Goal: Task Accomplishment & Management: Manage account settings

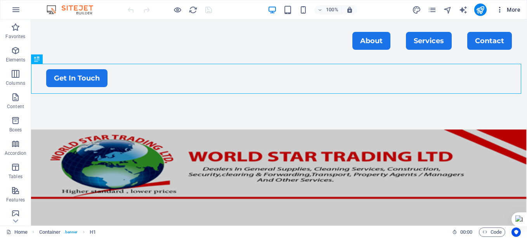
click at [499, 9] on icon "button" at bounding box center [500, 10] width 8 height 8
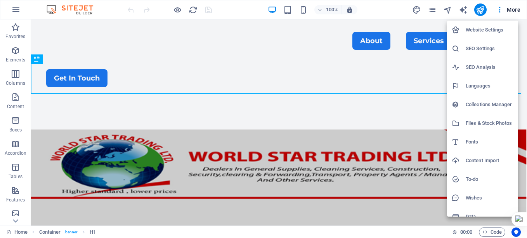
click at [489, 28] on h6 "Website Settings" at bounding box center [490, 29] width 48 height 9
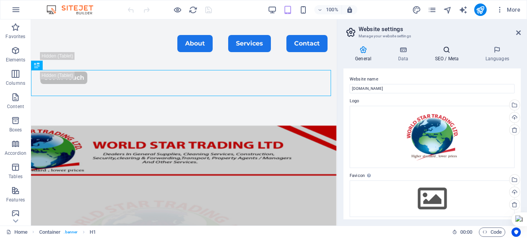
click at [448, 55] on h4 "SEO / Meta" at bounding box center [448, 54] width 50 height 16
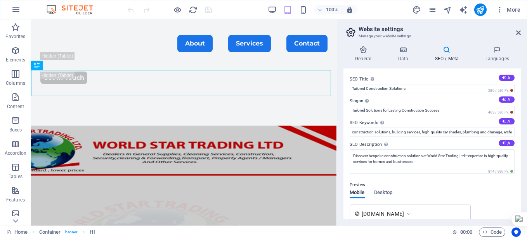
drag, startPoint x: 517, startPoint y: 79, endPoint x: 517, endPoint y: 91, distance: 11.7
click at [517, 91] on div "SEO Title The title of your website - make it something that stands out in sear…" at bounding box center [432, 143] width 177 height 151
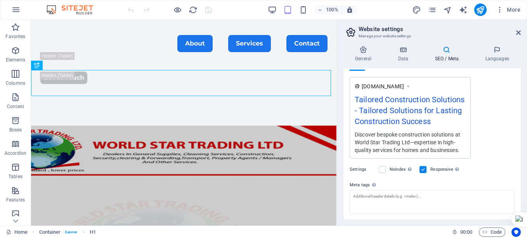
scroll to position [168, 0]
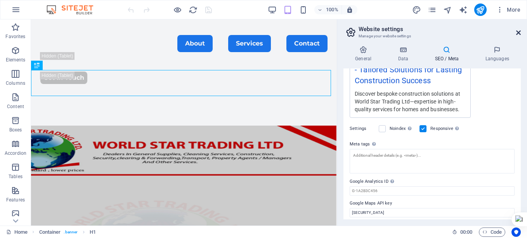
click at [518, 33] on icon at bounding box center [519, 33] width 5 height 6
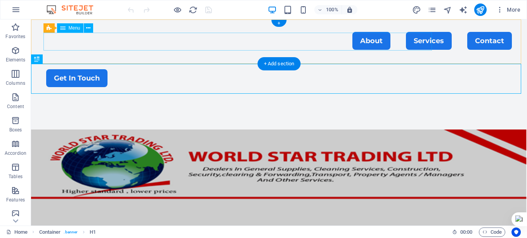
click at [343, 44] on nav "About Services Contact" at bounding box center [279, 41] width 466 height 18
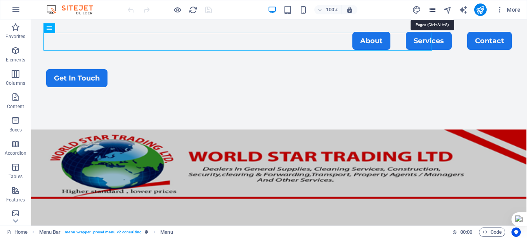
click at [435, 9] on icon "pages" at bounding box center [432, 9] width 9 height 9
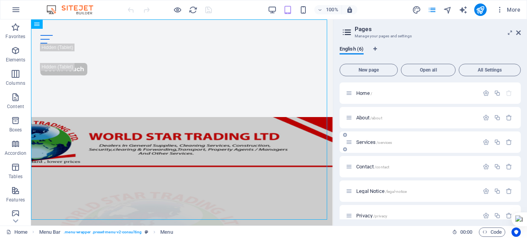
click at [382, 145] on div "Services /services" at bounding box center [412, 141] width 133 height 9
click at [380, 143] on span "/services" at bounding box center [385, 142] width 16 height 4
click at [380, 143] on div "Services /services" at bounding box center [430, 141] width 181 height 21
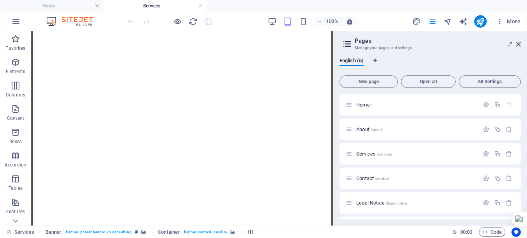
scroll to position [311, 0]
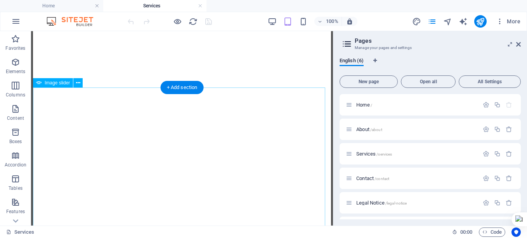
select select "ms"
select select "s"
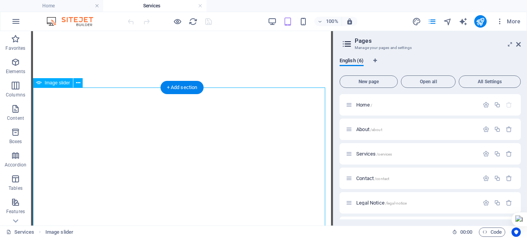
select select "progressive"
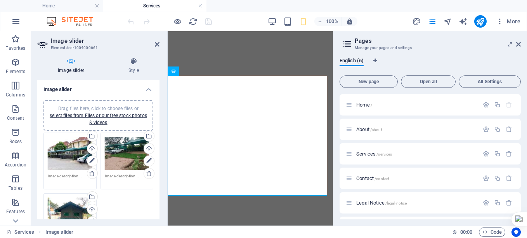
click at [120, 175] on textarea at bounding box center [127, 179] width 45 height 12
click at [69, 175] on textarea at bounding box center [70, 179] width 45 height 12
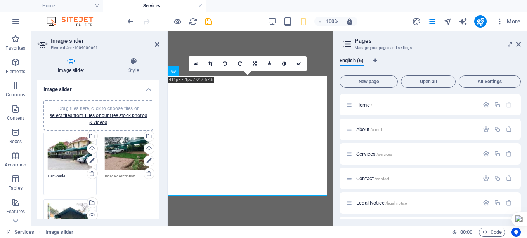
type textarea "Car Shade"
click at [120, 176] on textarea at bounding box center [127, 181] width 45 height 17
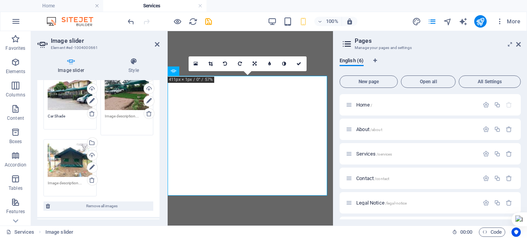
scroll to position [67, 0]
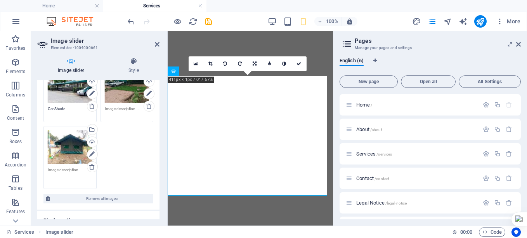
click at [71, 175] on textarea at bounding box center [70, 175] width 45 height 17
click at [78, 169] on textarea at bounding box center [70, 175] width 45 height 17
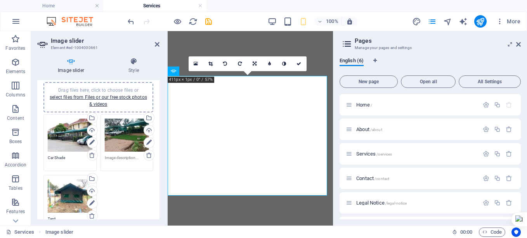
scroll to position [20, 0]
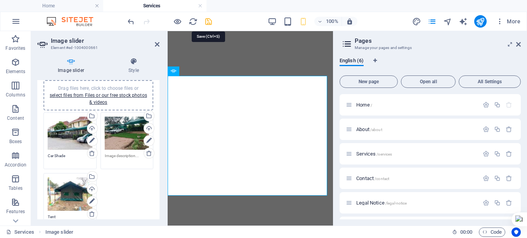
type textarea "Tent"
click at [205, 22] on icon "save" at bounding box center [208, 21] width 9 height 9
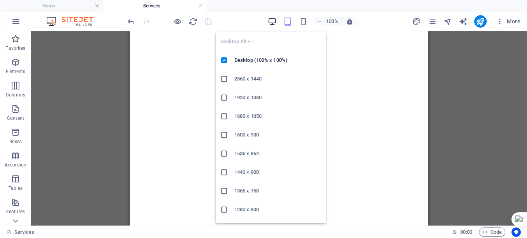
click at [271, 19] on icon "button" at bounding box center [272, 21] width 9 height 9
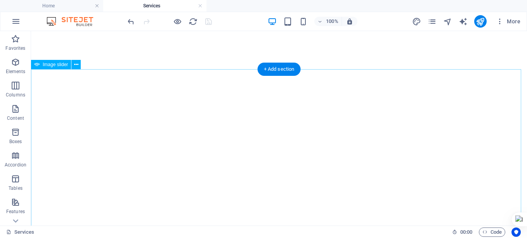
select select "ms"
select select "s"
select select "progressive"
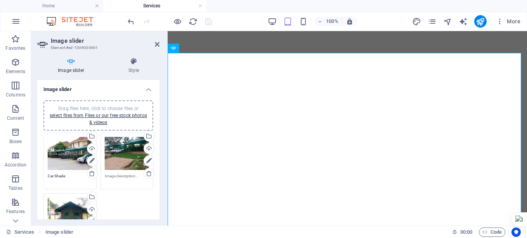
click at [122, 204] on div "Drag files here, click to choose files or select files from Files or our free s…" at bounding box center [99, 192] width 114 height 122
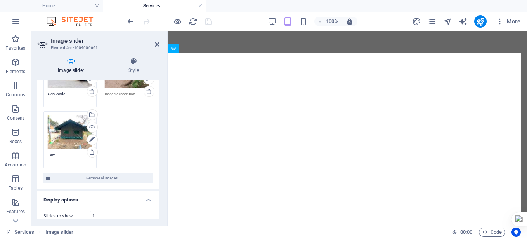
scroll to position [73, 0]
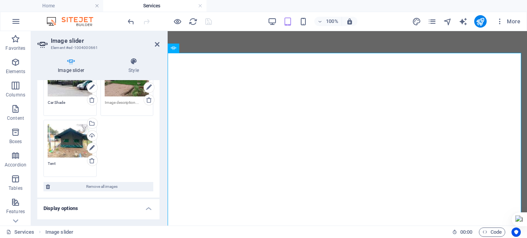
click at [129, 149] on div "Drag files here, click to choose files or select files from Files or our free s…" at bounding box center [99, 118] width 114 height 122
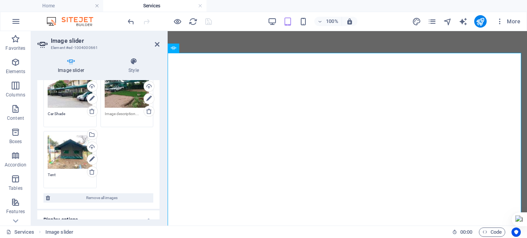
scroll to position [64, 0]
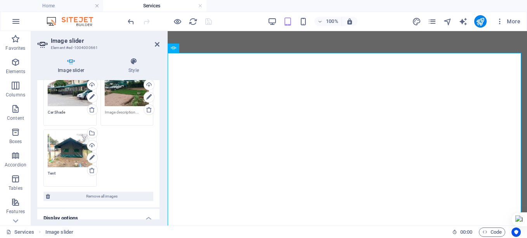
click at [122, 146] on div "Drag files here, click to choose files or select files from Files or our free s…" at bounding box center [99, 128] width 114 height 122
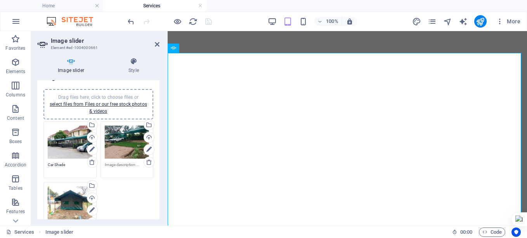
scroll to position [9, 0]
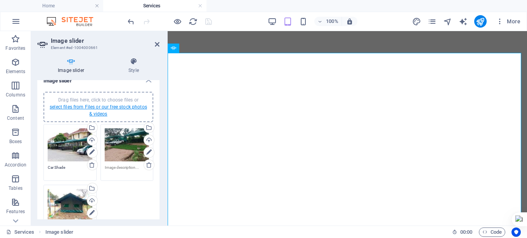
click at [119, 106] on link "select files from Files or our free stock photos & videos" at bounding box center [98, 110] width 97 height 12
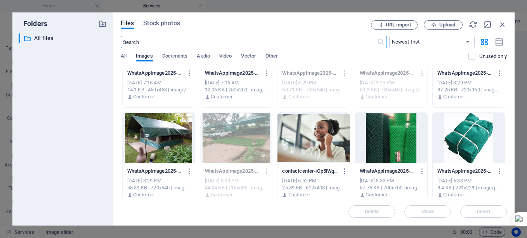
scroll to position [251, 0]
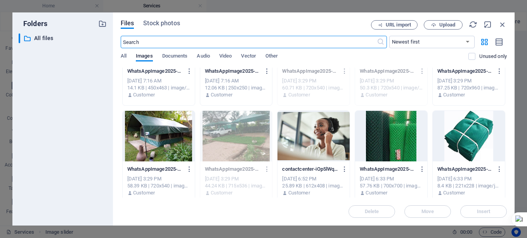
click at [151, 140] on div at bounding box center [159, 136] width 72 height 50
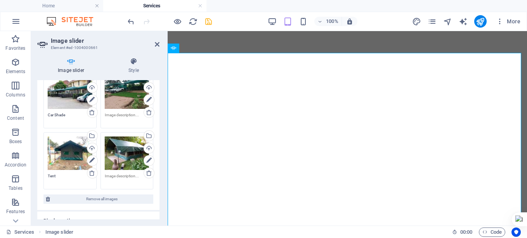
scroll to position [50, 0]
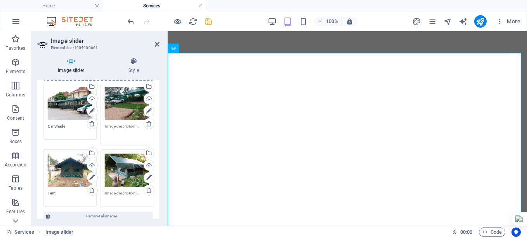
click at [113, 125] on textarea at bounding box center [127, 131] width 45 height 17
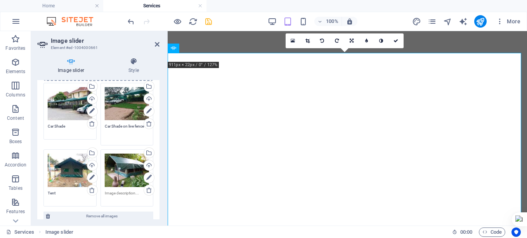
type textarea "Car Shade on live fence"
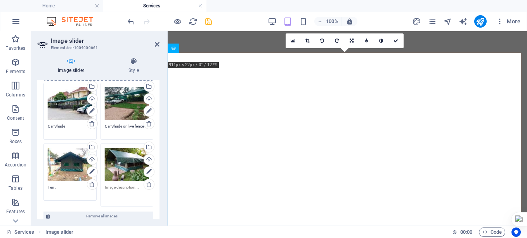
click at [110, 193] on textarea at bounding box center [127, 192] width 45 height 17
click at [108, 190] on textarea at bounding box center [127, 192] width 45 height 17
type textarea "Tent With coridor"
click at [210, 21] on icon "save" at bounding box center [208, 21] width 9 height 9
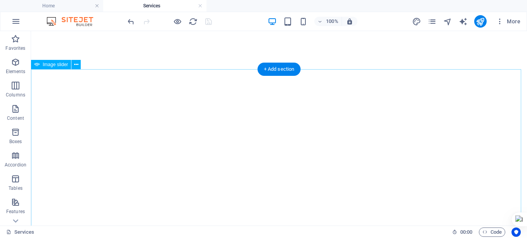
select select "ms"
select select "s"
select select "progressive"
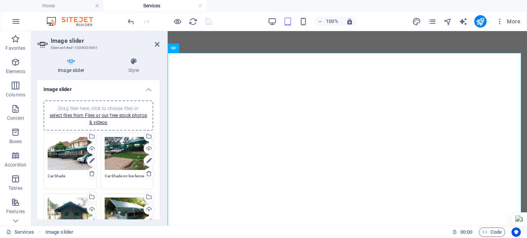
click at [67, 156] on div "Drag files here, click to choose files or select files from Files or our free s…" at bounding box center [70, 153] width 45 height 33
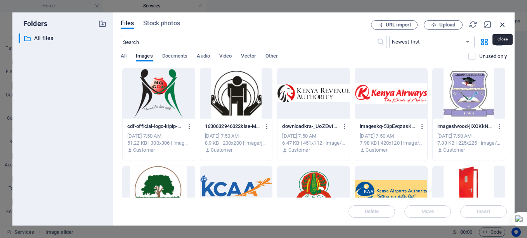
click at [502, 24] on icon "button" at bounding box center [503, 24] width 9 height 9
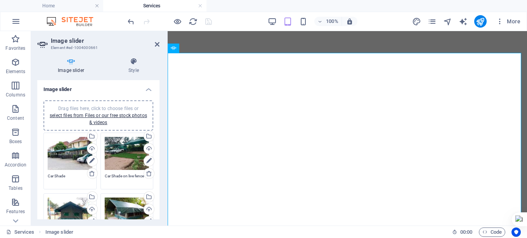
drag, startPoint x: 157, startPoint y: 105, endPoint x: 158, endPoint y: 120, distance: 15.6
click at [158, 120] on div "Drag files here, click to choose files or select files from Files or our free s…" at bounding box center [98, 182] width 122 height 177
drag, startPoint x: 158, startPoint y: 109, endPoint x: 157, endPoint y: 123, distance: 13.6
click at [157, 123] on div "Drag files here, click to choose files or select files from Files or our free s…" at bounding box center [98, 182] width 122 height 177
click at [134, 68] on h4 "Style" at bounding box center [134, 65] width 52 height 16
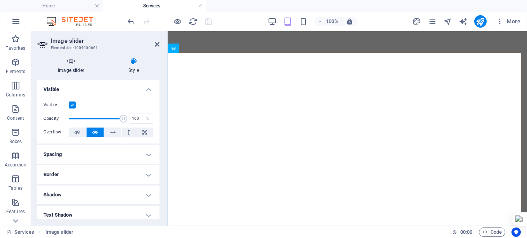
click at [72, 64] on icon at bounding box center [71, 61] width 68 height 8
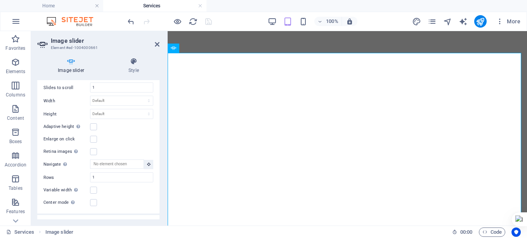
scroll to position [222, 0]
click at [149, 101] on select "Default px % rem em vw vh" at bounding box center [121, 101] width 63 height 9
click at [166, 98] on div at bounding box center [167, 128] width 2 height 194
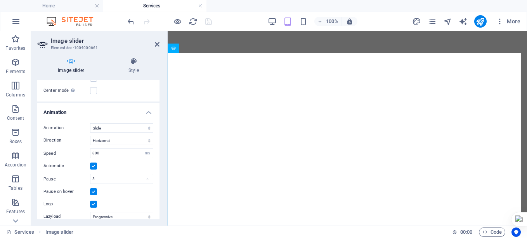
scroll to position [355, 0]
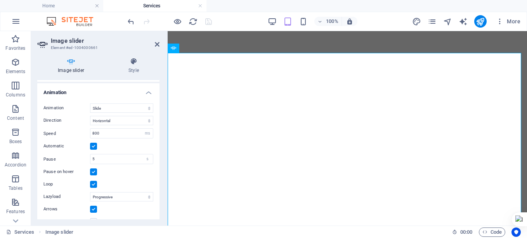
click at [156, 193] on div "Animation Slide Fade Direction Horizontal Vertical Speed 800 s ms Automatic Pau…" at bounding box center [98, 164] width 122 height 135
click at [129, 107] on select "Slide Fade" at bounding box center [121, 107] width 63 height 9
select select "fade"
click at [90, 103] on select "Slide Fade" at bounding box center [121, 107] width 63 height 9
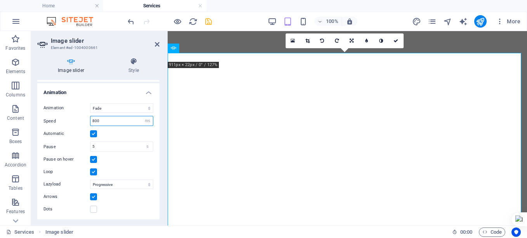
click at [115, 121] on input "800" at bounding box center [121, 120] width 63 height 9
click at [110, 144] on input "5" at bounding box center [121, 146] width 63 height 9
type input "2"
click at [116, 184] on select "Off On demand Progressive" at bounding box center [121, 183] width 63 height 9
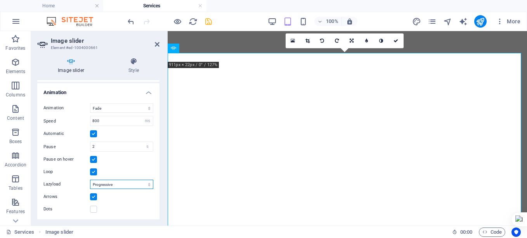
scroll to position [348, 0]
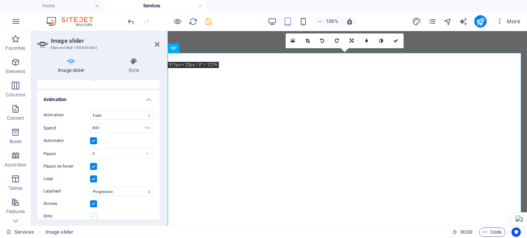
click at [93, 214] on label at bounding box center [93, 215] width 7 height 7
click at [0, 0] on input "Dots" at bounding box center [0, 0] width 0 height 0
click at [209, 22] on icon "save" at bounding box center [208, 21] width 9 height 9
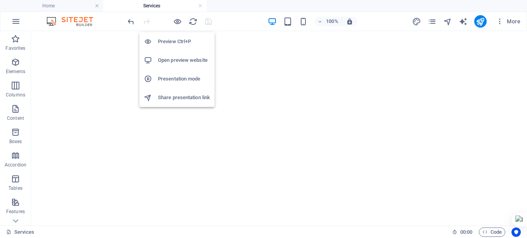
click at [175, 96] on h6 "Share presentation link" at bounding box center [184, 97] width 52 height 9
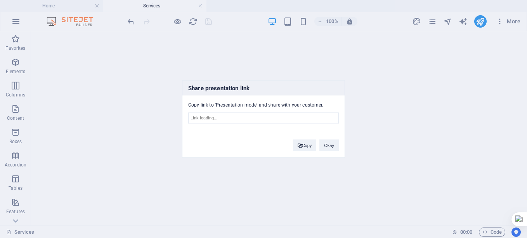
type input "[URL][DOMAIN_NAME]"
click at [331, 145] on button "Okay" at bounding box center [329, 145] width 19 height 12
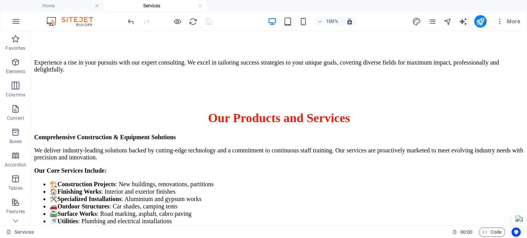
scroll to position [820, 0]
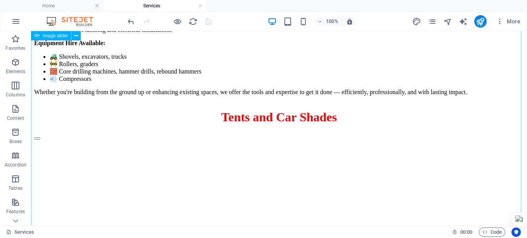
select select "ms"
select select "s"
select select "progressive"
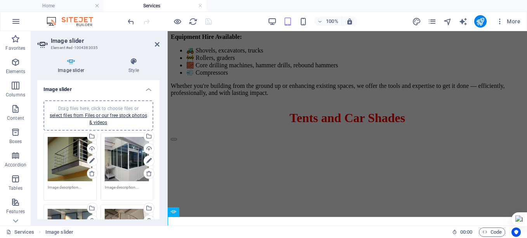
scroll to position [457, 0]
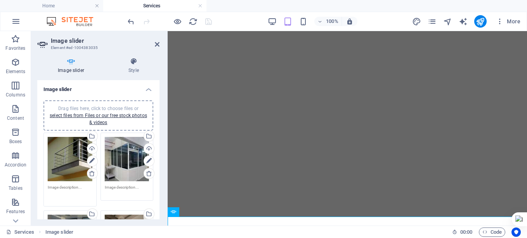
click at [75, 184] on textarea at bounding box center [70, 192] width 45 height 17
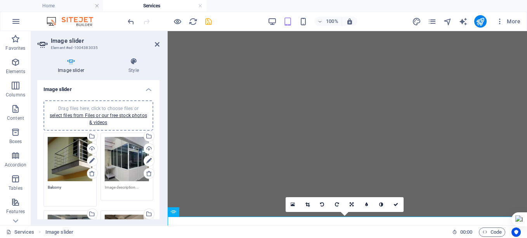
type textarea "Balcony"
click at [115, 187] on textarea at bounding box center [127, 192] width 45 height 17
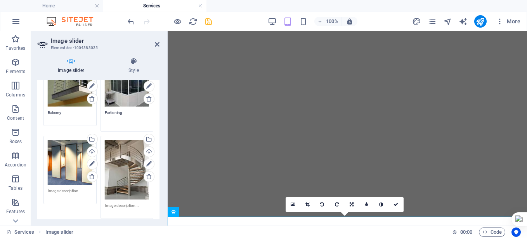
scroll to position [76, 0]
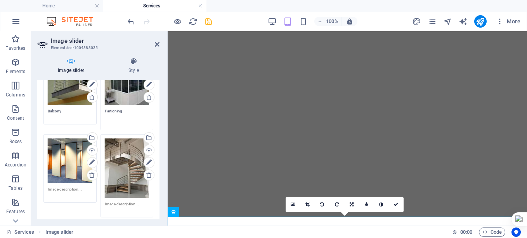
type textarea "Partioning"
click at [110, 201] on textarea at bounding box center [127, 207] width 45 height 12
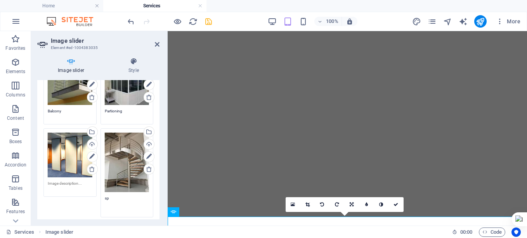
type textarea "s"
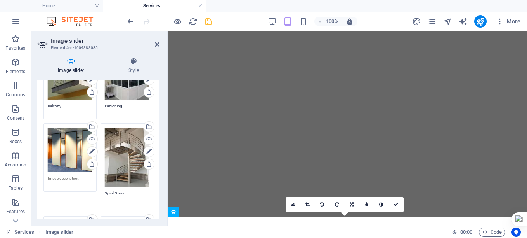
scroll to position [85, 0]
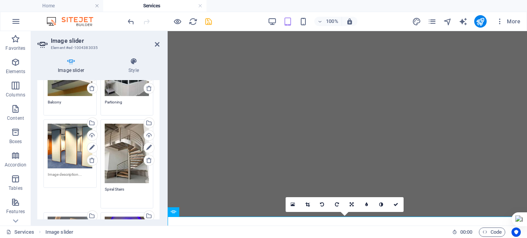
type textarea "Spiral Stairs"
drag, startPoint x: 158, startPoint y: 112, endPoint x: 158, endPoint y: 121, distance: 8.6
click at [158, 121] on div "Image slider Drag files here, click to choose files or select files from Files …" at bounding box center [98, 149] width 122 height 139
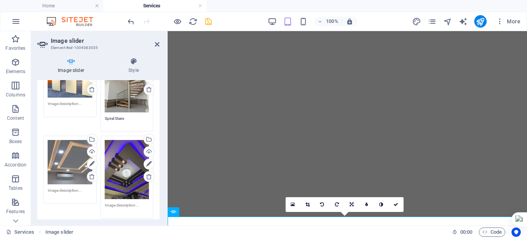
scroll to position [158, 0]
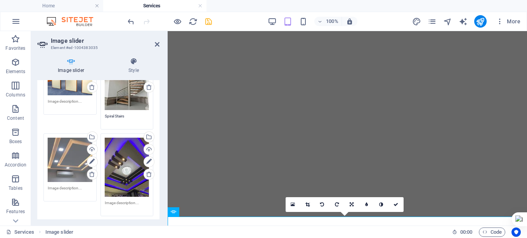
click at [53, 182] on div "Drag files here, click to choose files or select files from Files or our free s…" at bounding box center [70, 167] width 57 height 72
click at [53, 186] on textarea at bounding box center [70, 193] width 45 height 17
type textarea "Gypsum Ceiling"
click at [117, 200] on textarea at bounding box center [127, 208] width 45 height 17
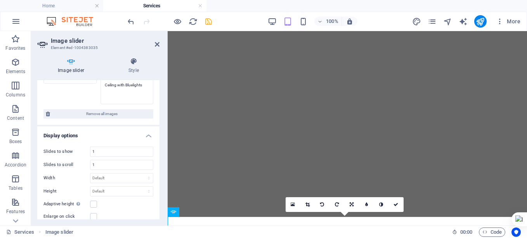
scroll to position [278, 0]
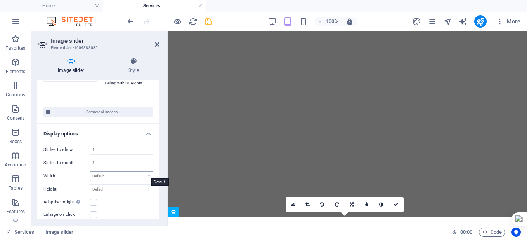
type textarea "Ceiling with Bluelights"
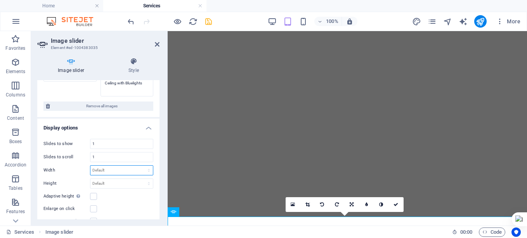
click at [134, 172] on div "Slides to show 1 Slides to scroll 1 Width Default px % rem em vw vh Height Defa…" at bounding box center [98, 207] width 122 height 150
select select "%"
click at [141, 165] on select "Default px % rem em vw vh" at bounding box center [121, 169] width 63 height 9
type input "100"
click at [112, 179] on select "Default px rem em vw vh" at bounding box center [121, 183] width 63 height 9
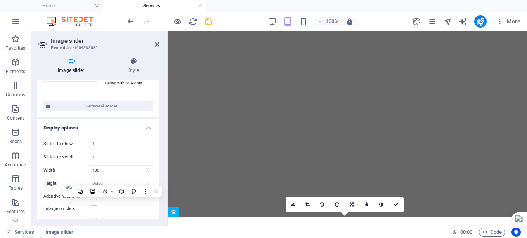
select select "vh"
drag, startPoint x: 69, startPoint y: 169, endPoint x: 116, endPoint y: 159, distance: 47.6
click at [69, 169] on label "Width" at bounding box center [67, 170] width 47 height 4
type input "0"
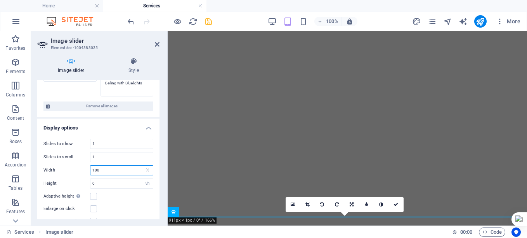
click at [117, 166] on input "100" at bounding box center [121, 169] width 63 height 9
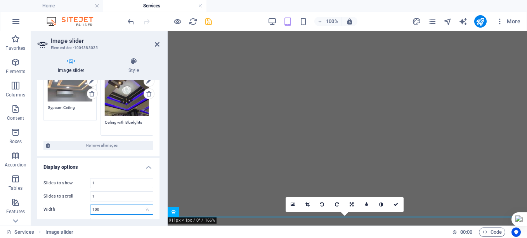
scroll to position [235, 0]
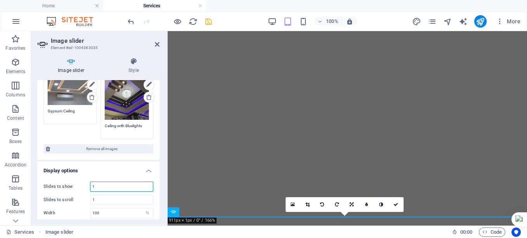
click at [119, 184] on input "1" at bounding box center [121, 186] width 63 height 9
click at [111, 195] on input "1" at bounding box center [121, 199] width 63 height 9
click at [131, 212] on input "100" at bounding box center [121, 212] width 63 height 9
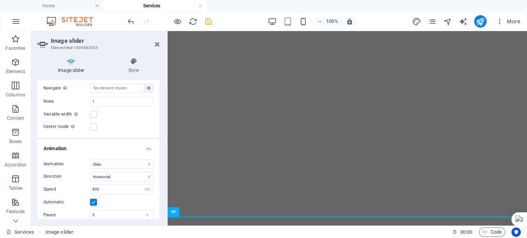
scroll to position [425, 0]
click at [116, 209] on input "5" at bounding box center [121, 213] width 63 height 9
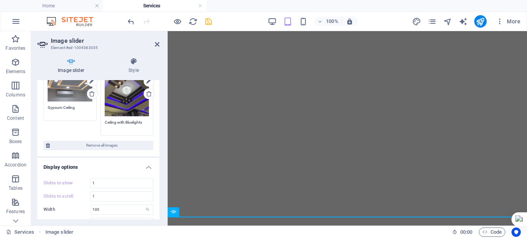
scroll to position [221, 0]
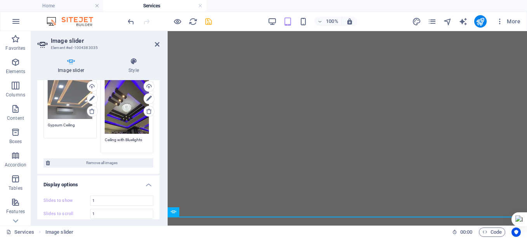
type input "2"
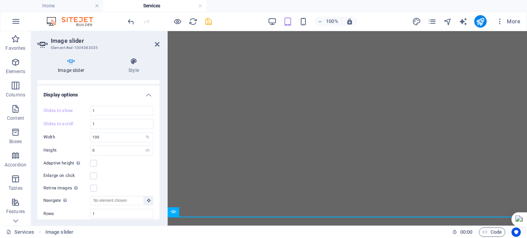
scroll to position [318, 0]
type textarea "Ceiling with Blue lights"
click at [94, 159] on label at bounding box center [93, 161] width 7 height 7
click at [0, 0] on input "Adaptive height Automatically adjust the height for single slide horizontal sli…" at bounding box center [0, 0] width 0 height 0
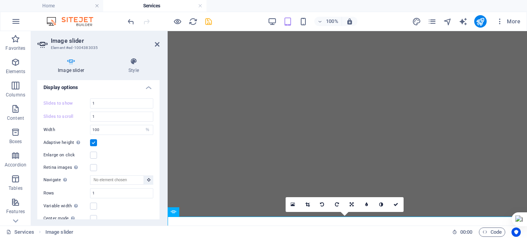
scroll to position [312, 0]
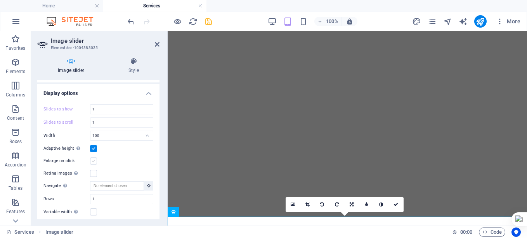
click at [94, 157] on label at bounding box center [93, 160] width 7 height 7
click at [0, 0] on input "Enlarge on click" at bounding box center [0, 0] width 0 height 0
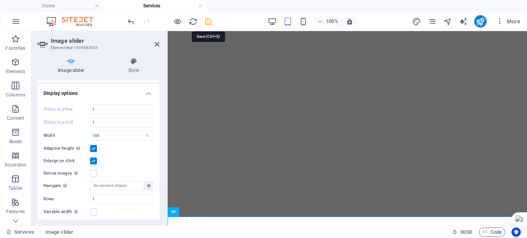
click at [209, 21] on icon "save" at bounding box center [208, 21] width 9 height 9
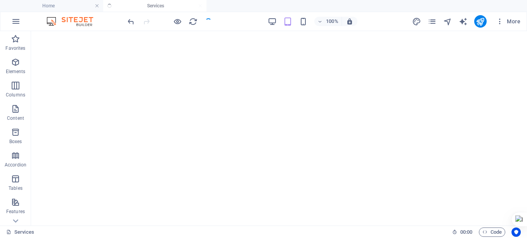
scroll to position [524, 0]
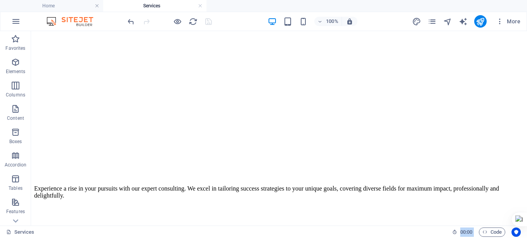
drag, startPoint x: 240, startPoint y: 52, endPoint x: 527, endPoint y: 71, distance: 287.7
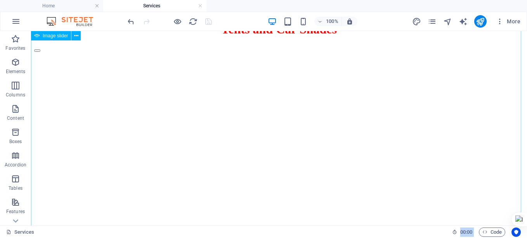
scroll to position [938, 0]
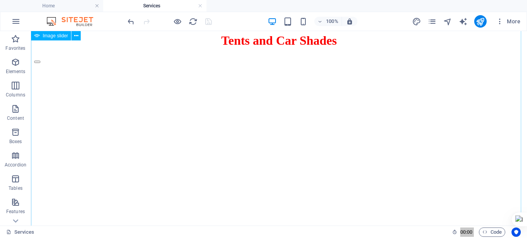
select select "%"
select select "ms"
select select "s"
select select "progressive"
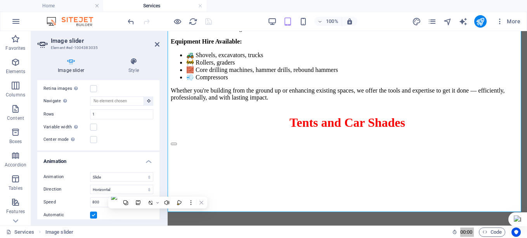
scroll to position [399, 0]
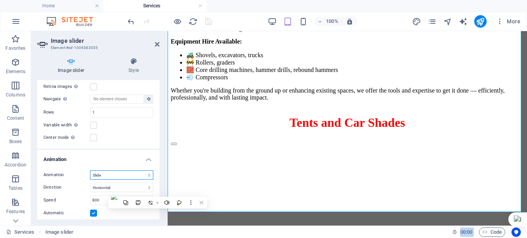
click at [122, 174] on select "Slide Fade" at bounding box center [121, 174] width 63 height 9
select select "fade"
click at [90, 170] on select "Slide Fade" at bounding box center [121, 174] width 63 height 9
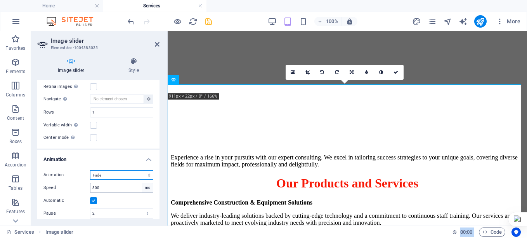
scroll to position [725, 0]
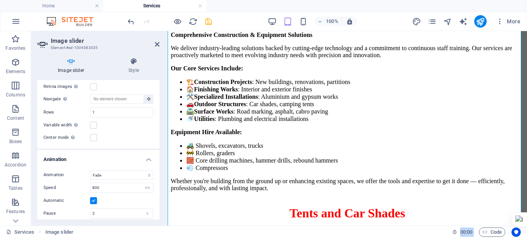
drag, startPoint x: 158, startPoint y: 183, endPoint x: 159, endPoint y: 179, distance: 4.0
click at [159, 177] on div "Image slider Drag files here, click to choose files or select files from Files …" at bounding box center [98, 149] width 122 height 139
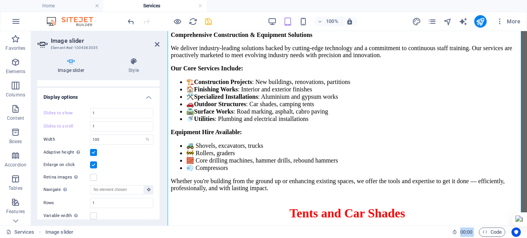
scroll to position [305, 0]
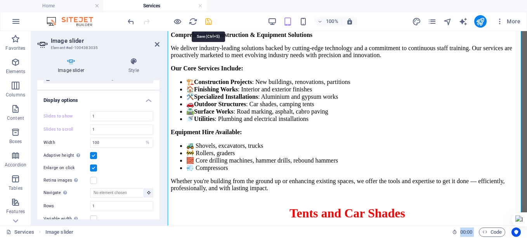
click at [206, 24] on icon "save" at bounding box center [208, 21] width 9 height 9
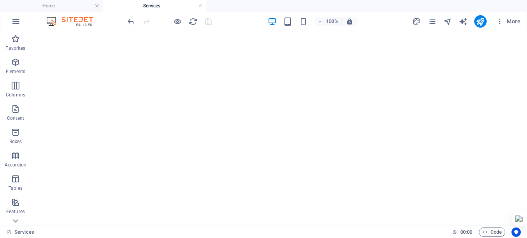
scroll to position [1048, 0]
select select "%"
select select "fade"
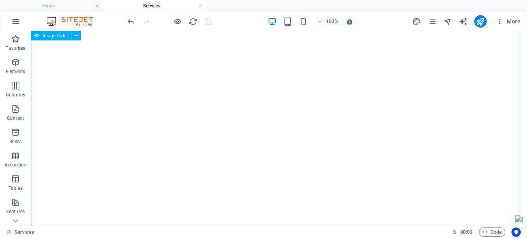
select select "ms"
select select "s"
select select "progressive"
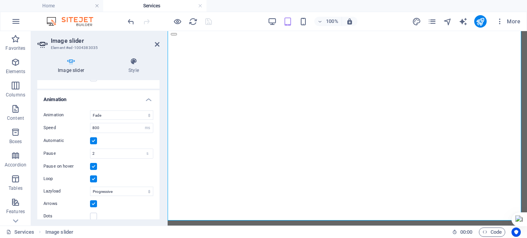
scroll to position [464, 0]
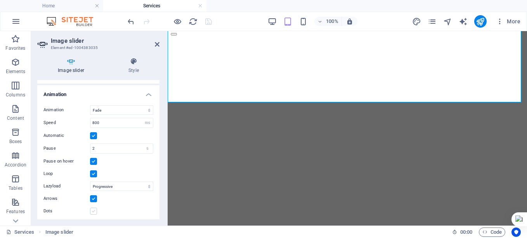
click at [92, 208] on label at bounding box center [93, 210] width 7 height 7
click at [0, 0] on input "Dots" at bounding box center [0, 0] width 0 height 0
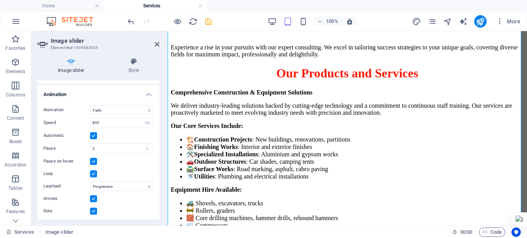
scroll to position [734, 0]
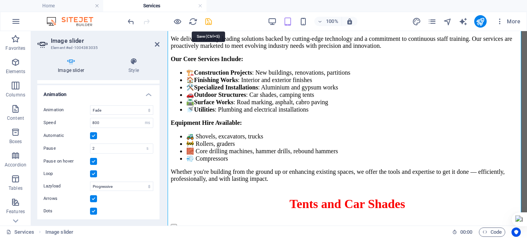
click at [207, 22] on icon "save" at bounding box center [208, 21] width 9 height 9
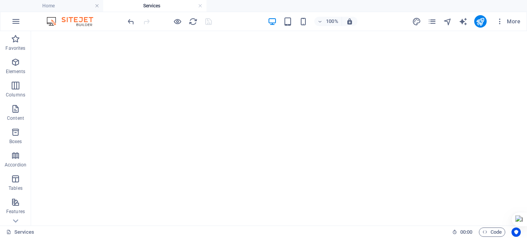
scroll to position [1147, 0]
drag, startPoint x: 524, startPoint y: 68, endPoint x: 558, endPoint y: 107, distance: 51.7
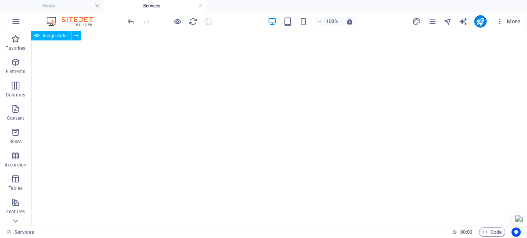
select select "fade"
select select "ms"
select select "s"
select select "progressive"
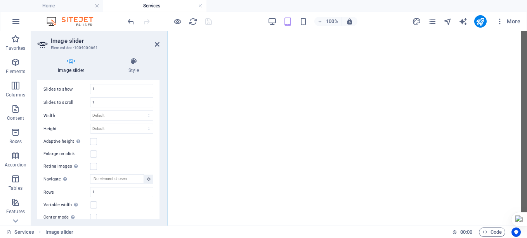
scroll to position [181, 0]
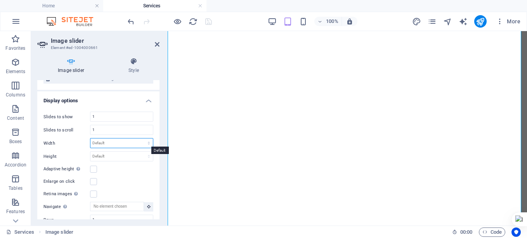
click at [125, 142] on select "Default px % rem em vw vh" at bounding box center [121, 142] width 63 height 9
select select "%"
click at [141, 138] on select "Default px % rem em vw vh" at bounding box center [121, 142] width 63 height 9
type input "80"
click at [131, 155] on select "Default px rem em vw vh" at bounding box center [121, 155] width 63 height 9
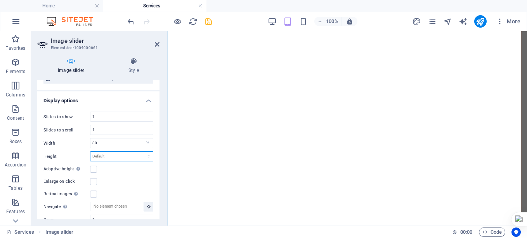
select select "px"
click at [141, 151] on select "Default px rem em vw vh" at bounding box center [121, 155] width 63 height 9
type input "0"
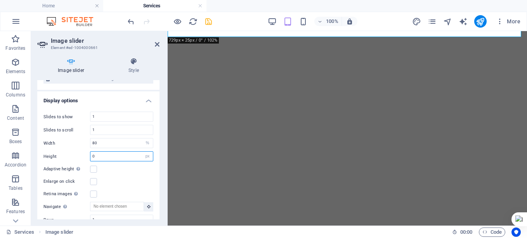
click at [128, 155] on input "0" at bounding box center [121, 155] width 63 height 9
click at [150, 154] on select "Default px rem em vw vh" at bounding box center [147, 155] width 11 height 9
select select "default"
click at [142, 151] on select "Default px rem em vw vh" at bounding box center [147, 155] width 11 height 9
select select "DISABLED_OPTION_VALUE"
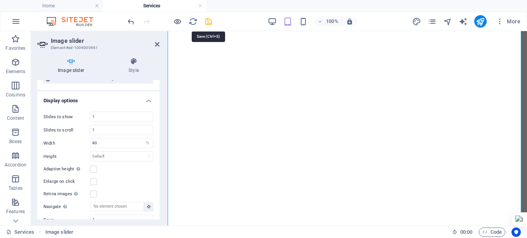
click at [208, 19] on icon "save" at bounding box center [208, 21] width 9 height 9
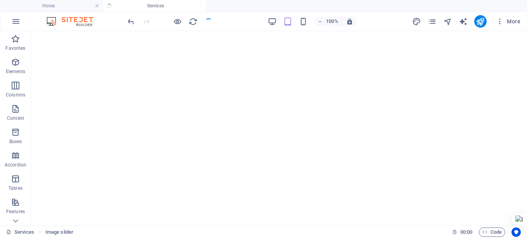
scroll to position [353, 0]
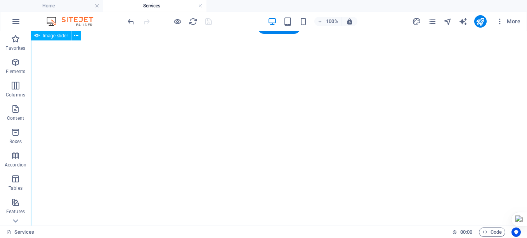
select select "%"
select select "fade"
select select "ms"
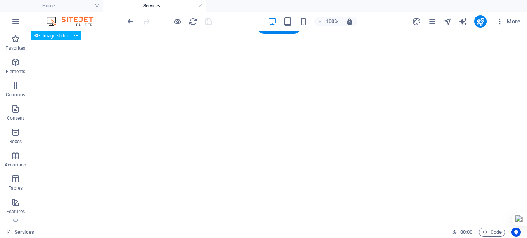
select select "s"
select select "progressive"
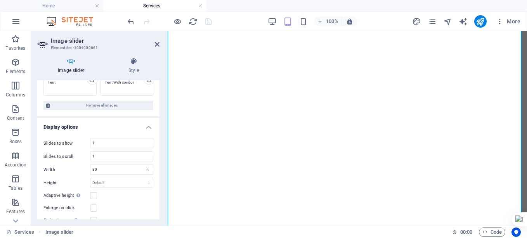
scroll to position [156, 0]
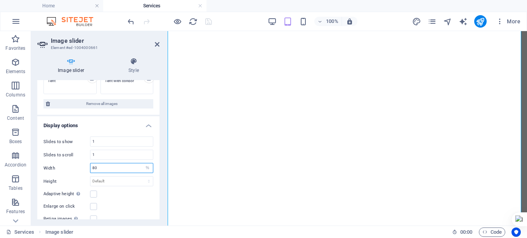
click at [115, 171] on input "80" at bounding box center [121, 167] width 63 height 9
type input "8"
type input "100"
click at [209, 22] on icon "save" at bounding box center [208, 21] width 9 height 9
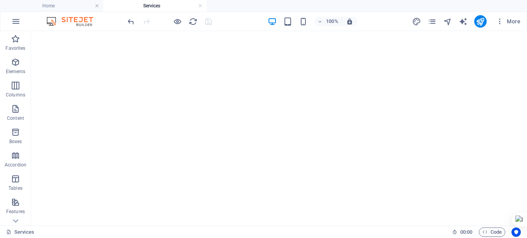
scroll to position [1134, 0]
select select "%"
select select "fade"
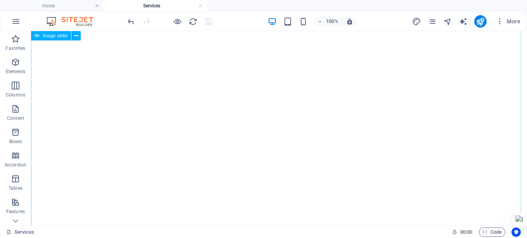
select select "ms"
select select "s"
select select "progressive"
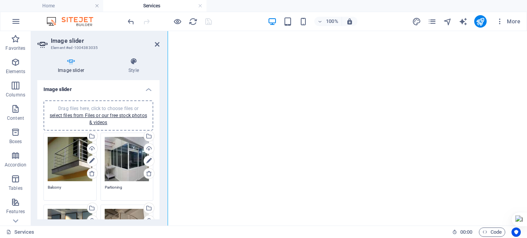
scroll to position [1011, 0]
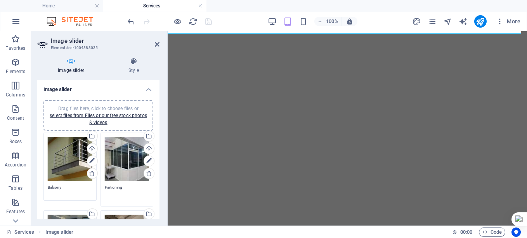
drag, startPoint x: 113, startPoint y: 187, endPoint x: 107, endPoint y: 190, distance: 7.1
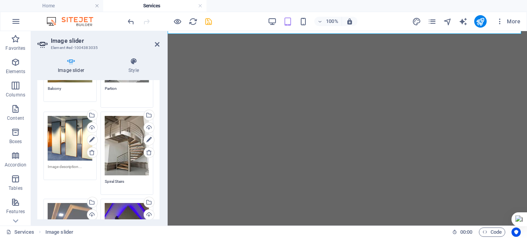
scroll to position [101, 0]
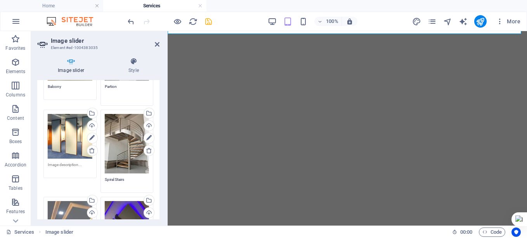
type textarea "Partion"
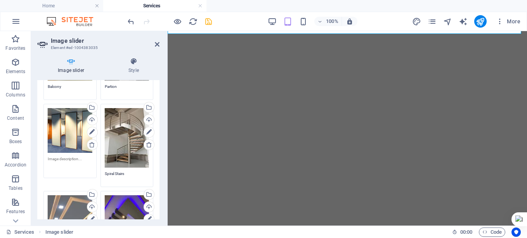
click at [68, 162] on textarea at bounding box center [70, 164] width 45 height 17
type textarea "Slide Doors"
click at [211, 21] on icon "save" at bounding box center [208, 21] width 9 height 9
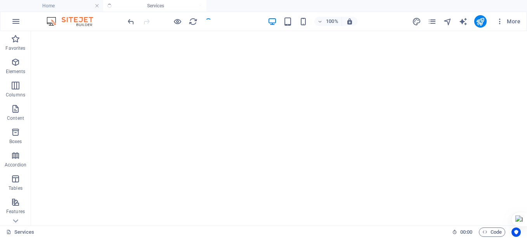
scroll to position [854, 0]
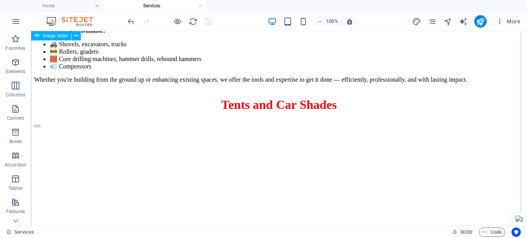
select select "%"
select select "fade"
select select "ms"
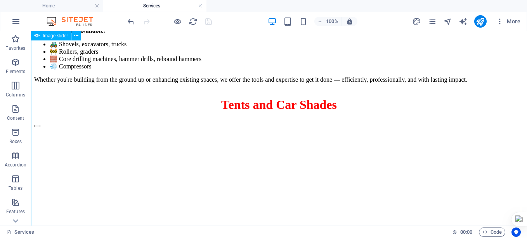
select select "s"
select select "progressive"
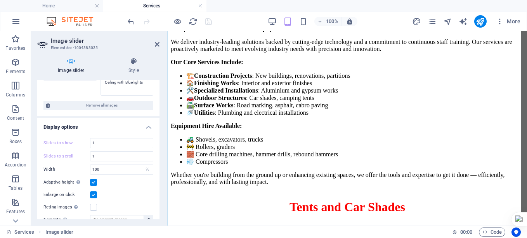
scroll to position [91, 0]
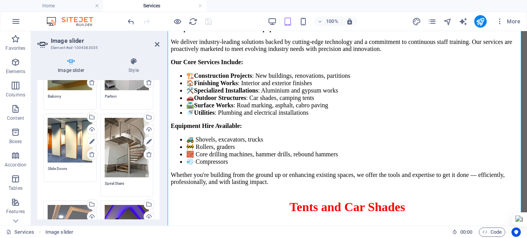
click at [162, 126] on div "Image slider Style Image slider Drag files here, click to choose files or selec…" at bounding box center [98, 138] width 135 height 174
click at [131, 64] on icon at bounding box center [134, 61] width 52 height 8
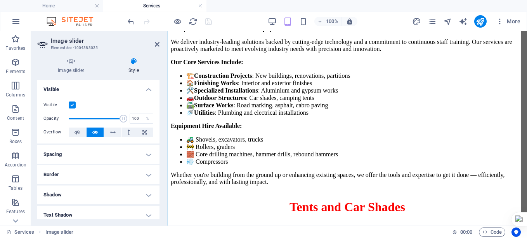
click at [146, 157] on h4 "Spacing" at bounding box center [98, 154] width 122 height 19
click at [146, 157] on h4 "Spacing" at bounding box center [98, 152] width 122 height 14
click at [146, 175] on h4 "Border" at bounding box center [98, 174] width 122 height 19
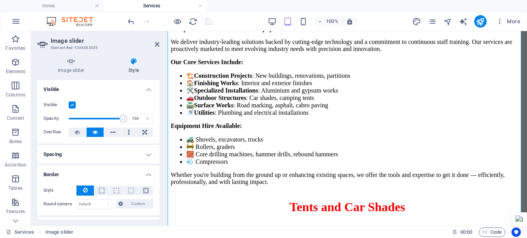
click at [146, 175] on h4 "Border" at bounding box center [98, 172] width 122 height 14
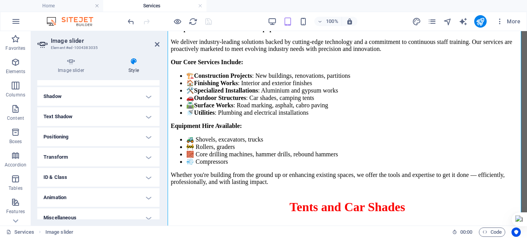
scroll to position [99, 0]
click at [108, 197] on h4 "Animation" at bounding box center [98, 196] width 122 height 19
drag, startPoint x: 158, startPoint y: 165, endPoint x: 160, endPoint y: 178, distance: 13.3
click at [160, 178] on div "Image slider Style Image slider Drag files here, click to choose files or selec…" at bounding box center [98, 138] width 135 height 174
drag, startPoint x: 158, startPoint y: 171, endPoint x: 157, endPoint y: 199, distance: 27.6
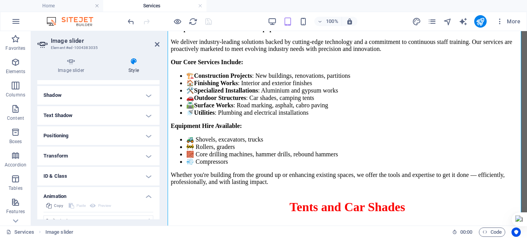
click at [157, 199] on ul "Layout How this element expands within the layout (Flexbox). Size Default auto …" at bounding box center [98, 116] width 122 height 270
drag, startPoint x: 157, startPoint y: 173, endPoint x: 161, endPoint y: 195, distance: 22.5
click at [161, 195] on div "Image slider Style Image slider Drag files here, click to choose files or selec…" at bounding box center [98, 138] width 135 height 174
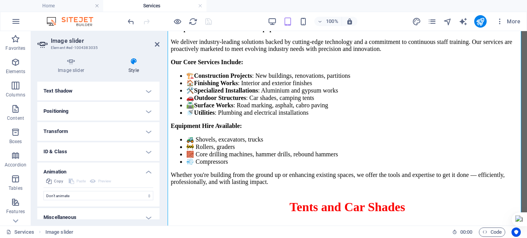
scroll to position [130, 0]
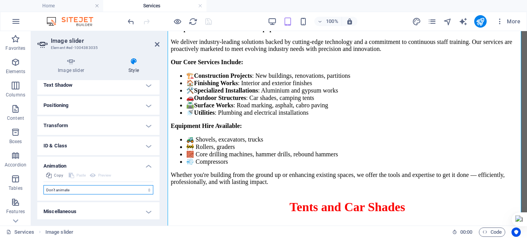
click at [114, 188] on select "Don't animate Show / Hide Slide up/down Zoom in/out Slide left to right Slide r…" at bounding box center [99, 189] width 110 height 9
click at [157, 42] on icon at bounding box center [157, 44] width 5 height 6
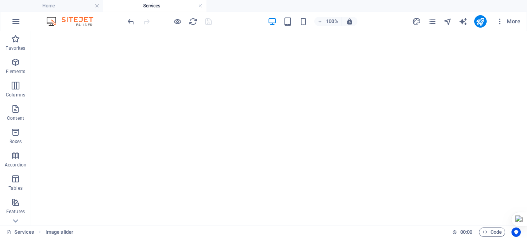
scroll to position [1289, 0]
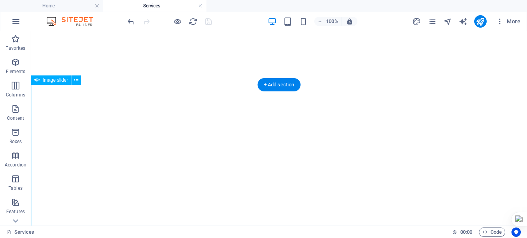
select select "ms"
select select "s"
select select "progressive"
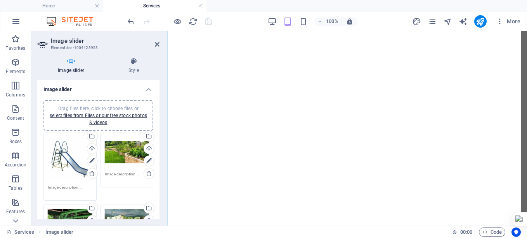
scroll to position [1147, 0]
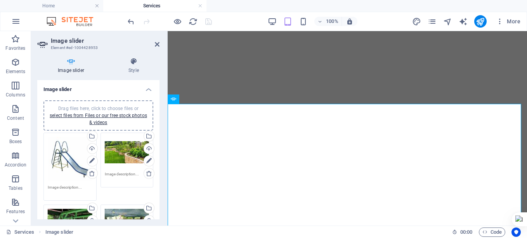
click at [62, 187] on textarea at bounding box center [70, 190] width 45 height 12
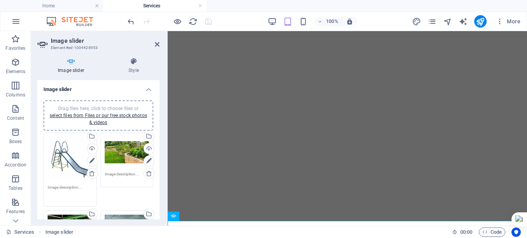
scroll to position [1028, 0]
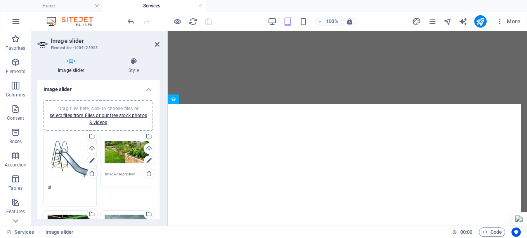
type textarea "S"
type textarea "Children Slide"
click at [127, 174] on textarea at bounding box center [127, 177] width 45 height 12
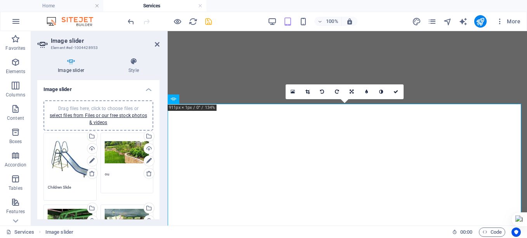
type textarea "o"
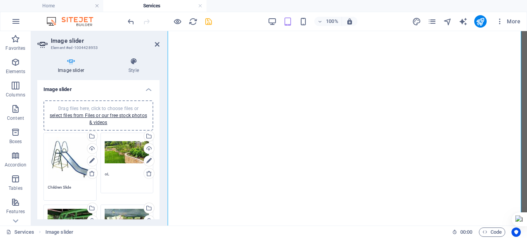
type textarea "o"
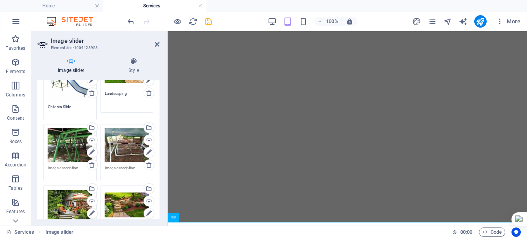
scroll to position [109, 0]
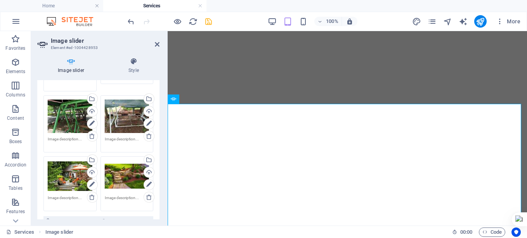
type textarea "Landscaping"
click at [65, 136] on textarea at bounding box center [70, 142] width 45 height 12
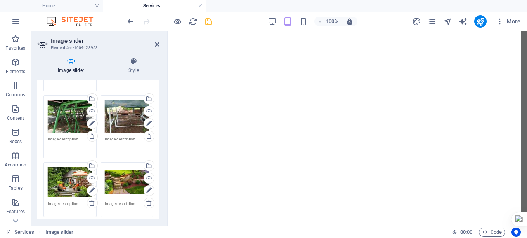
scroll to position [1147, 0]
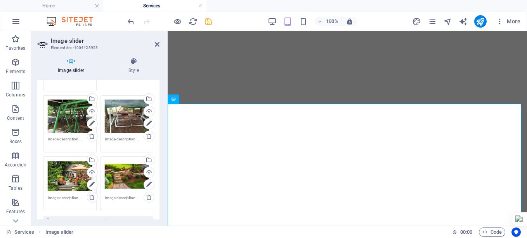
click at [165, 131] on div "Image slider Style Image slider Drag files here, click to choose files or selec…" at bounding box center [98, 138] width 135 height 174
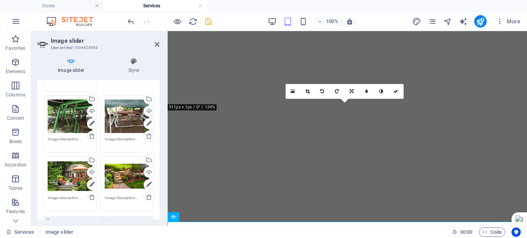
scroll to position [1028, 0]
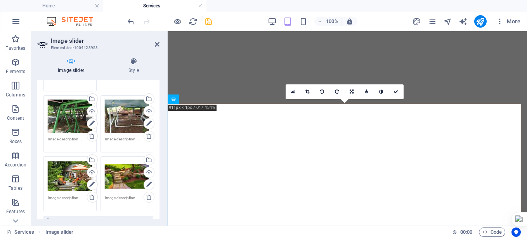
drag, startPoint x: 157, startPoint y: 126, endPoint x: 158, endPoint y: 139, distance: 12.4
click at [158, 138] on div "Drag files here, click to choose files or select files from Files or our free s…" at bounding box center [98, 108] width 122 height 247
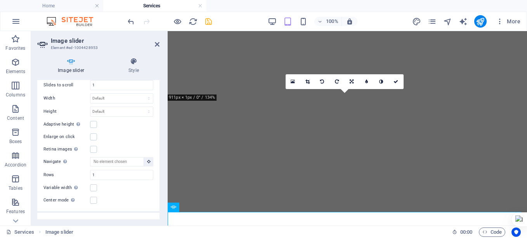
scroll to position [0, 0]
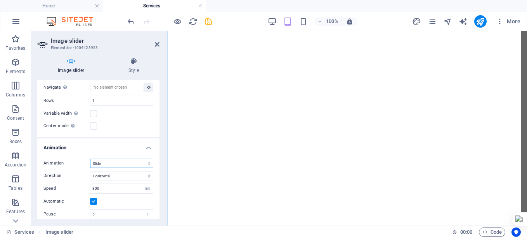
click at [129, 162] on select "Slide Fade" at bounding box center [121, 162] width 63 height 9
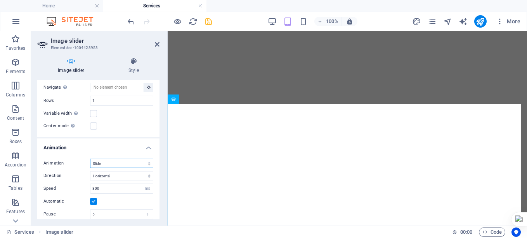
select select "fade"
click at [90, 158] on select "Slide Fade" at bounding box center [121, 162] width 63 height 9
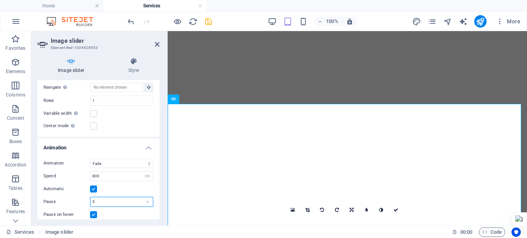
click at [117, 200] on input "5" at bounding box center [121, 201] width 63 height 9
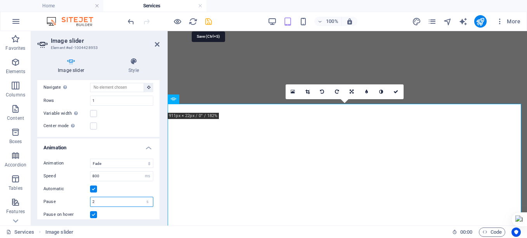
type input "2"
click at [207, 20] on icon "save" at bounding box center [208, 21] width 9 height 9
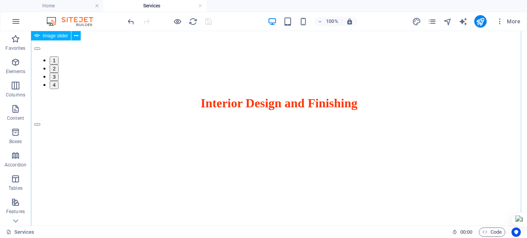
select select "fade"
select select "ms"
select select "s"
select select "progressive"
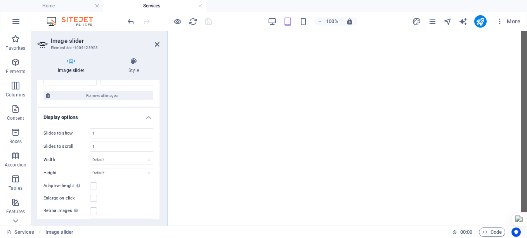
scroll to position [251, 0]
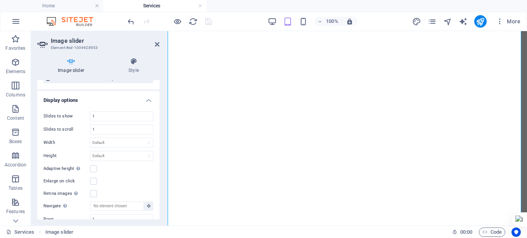
drag, startPoint x: 160, startPoint y: 162, endPoint x: 158, endPoint y: 182, distance: 20.3
click at [158, 182] on div "Image slider Style Image slider Drag files here, click to choose files or selec…" at bounding box center [98, 138] width 135 height 174
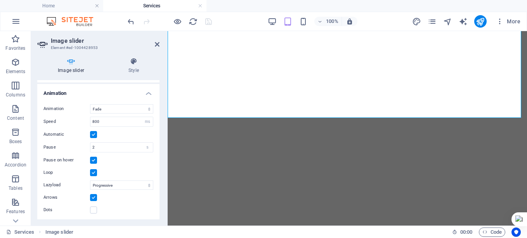
scroll to position [1368, 0]
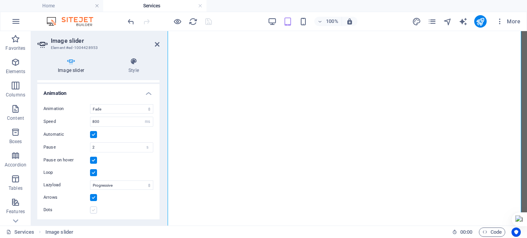
click at [92, 207] on label at bounding box center [93, 209] width 7 height 7
click at [0, 0] on input "Dots" at bounding box center [0, 0] width 0 height 0
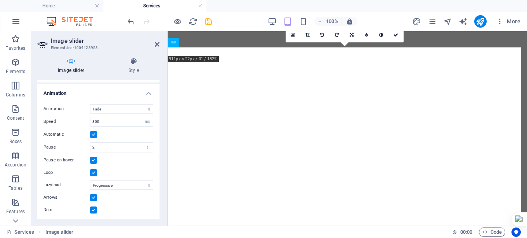
scroll to position [1193, 0]
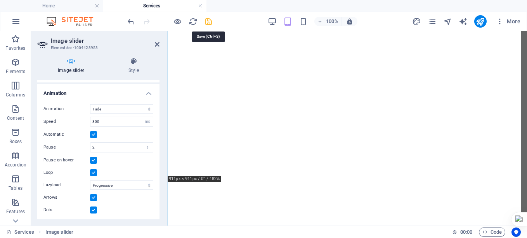
click at [207, 21] on icon "save" at bounding box center [208, 21] width 9 height 9
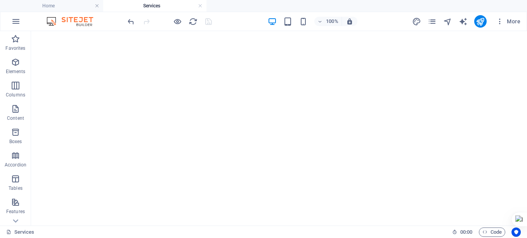
scroll to position [1503, 0]
drag, startPoint x: 526, startPoint y: 87, endPoint x: 558, endPoint y: 133, distance: 56.3
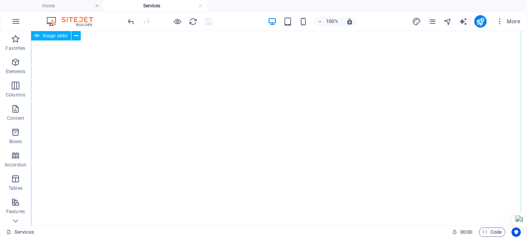
select select "ms"
select select "s"
select select "progressive"
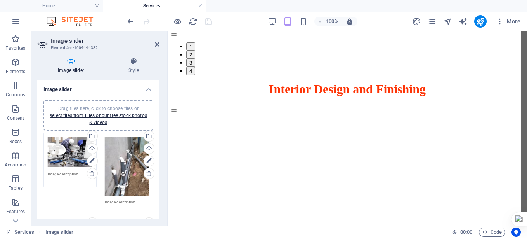
scroll to position [1759, 0]
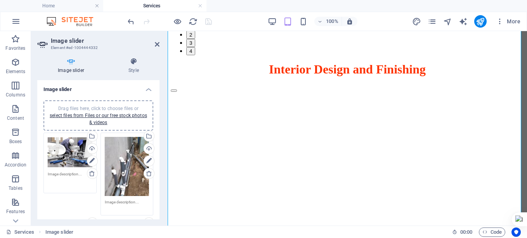
click at [64, 174] on textarea at bounding box center [70, 179] width 45 height 17
click at [120, 201] on textarea at bounding box center [127, 207] width 45 height 17
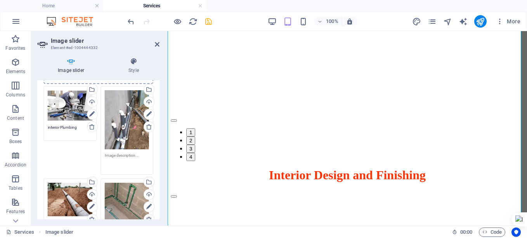
scroll to position [1641, 0]
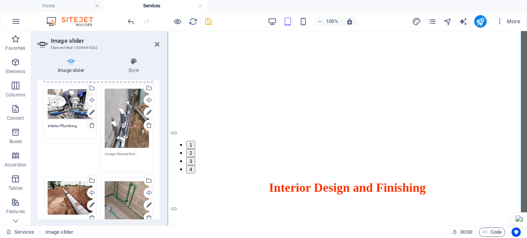
click at [80, 125] on textarea "interior Plumbing" at bounding box center [70, 129] width 45 height 12
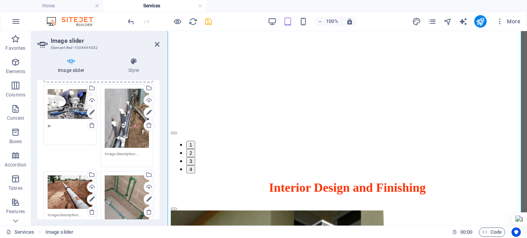
type textarea "i"
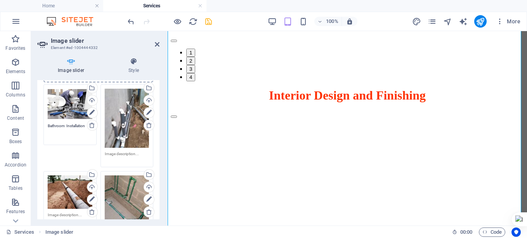
scroll to position [1759, 0]
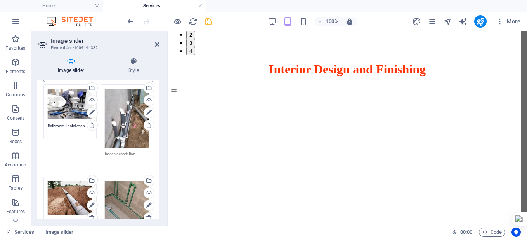
click at [129, 152] on textarea at bounding box center [127, 159] width 45 height 17
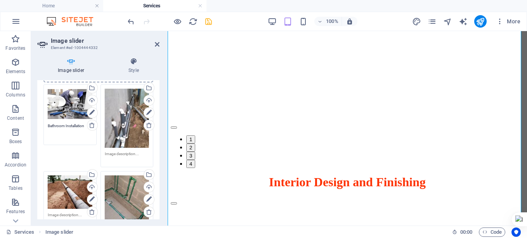
scroll to position [1641, 0]
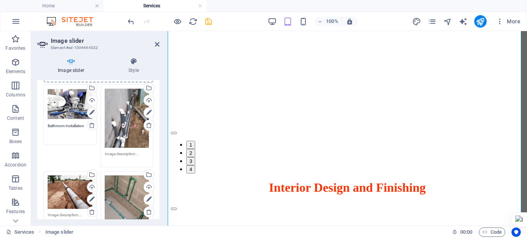
type textarea "Bathroom Installation"
click at [133, 154] on textarea at bounding box center [127, 157] width 45 height 12
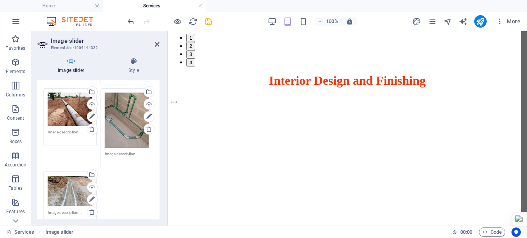
scroll to position [1759, 0]
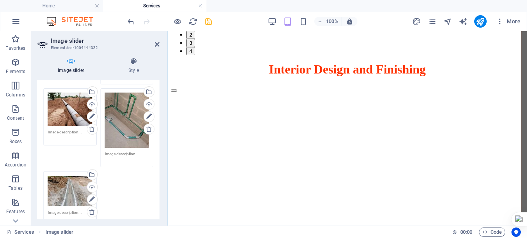
click at [59, 132] on textarea at bounding box center [70, 135] width 45 height 12
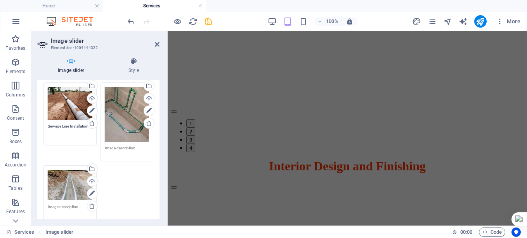
scroll to position [1641, 0]
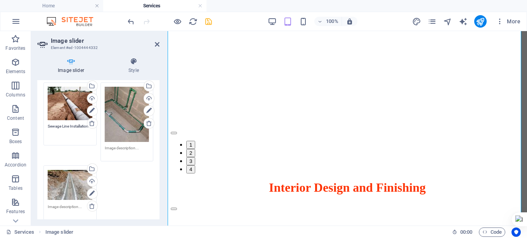
type textarea "Sewage Line Installation"
click at [48, 153] on div "Drag files here, click to choose files or select files from Files or our free s…" at bounding box center [99, 108] width 114 height 228
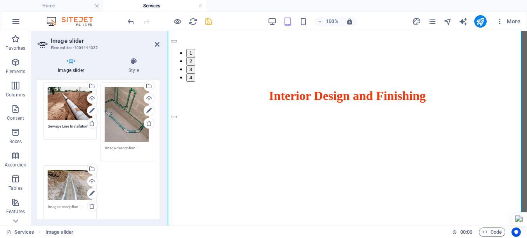
scroll to position [1759, 0]
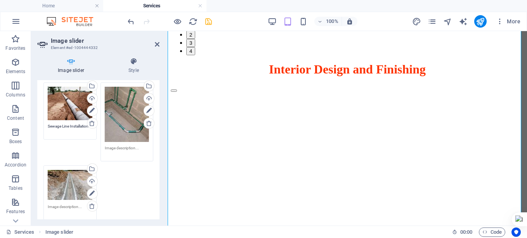
click at [132, 146] on textarea at bounding box center [127, 151] width 45 height 12
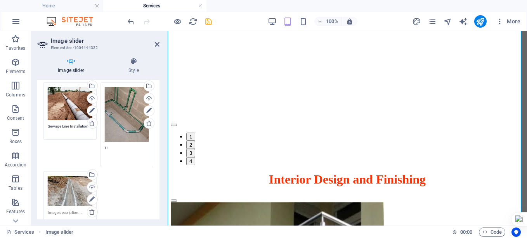
scroll to position [1641, 0]
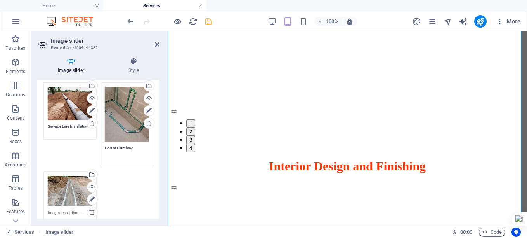
type textarea "House Plumbing"
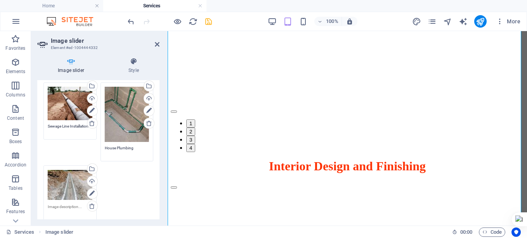
click at [63, 211] on textarea at bounding box center [70, 212] width 45 height 17
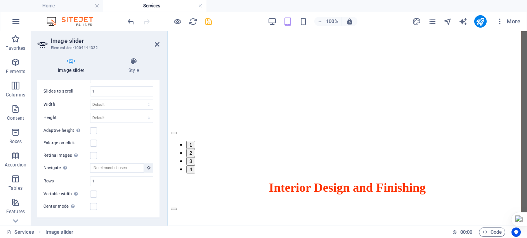
type textarea "Storm Water Drainage"
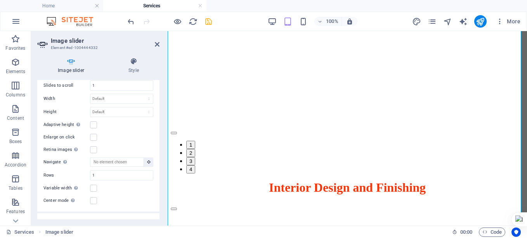
scroll to position [326, 0]
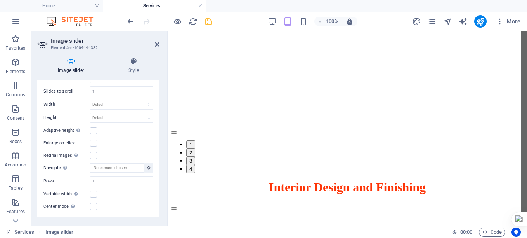
drag, startPoint x: 158, startPoint y: 163, endPoint x: 157, endPoint y: 172, distance: 8.9
click at [157, 172] on div "Slides to show 1 Slides to scroll 1 Width Default px % rem em vw vh Height Defa…" at bounding box center [98, 142] width 122 height 150
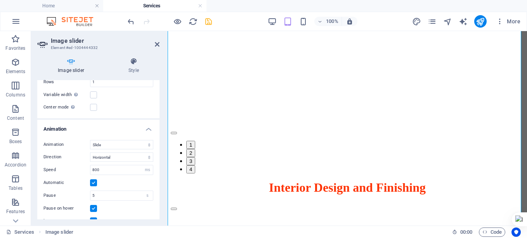
scroll to position [426, 0]
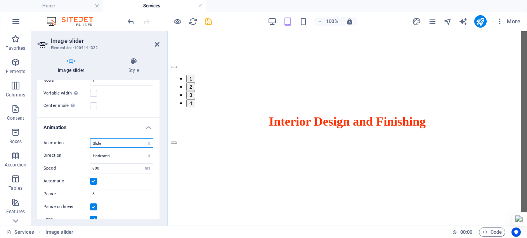
click at [123, 144] on select "Slide Fade" at bounding box center [121, 142] width 63 height 9
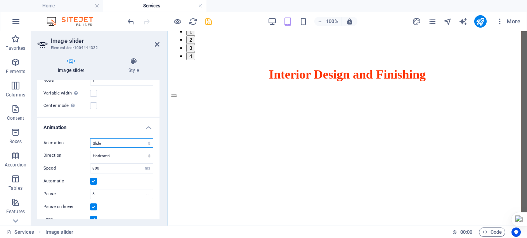
scroll to position [1759, 0]
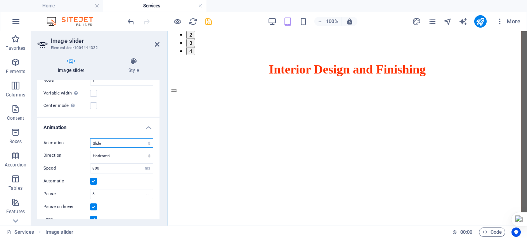
select select "fade"
click at [90, 138] on select "Slide Fade" at bounding box center [121, 142] width 63 height 9
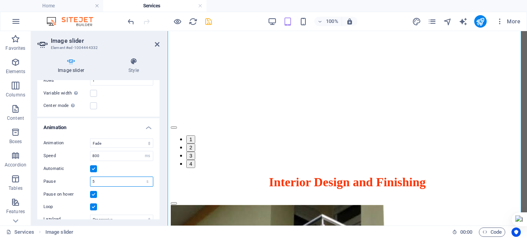
click at [103, 179] on input "5" at bounding box center [121, 181] width 63 height 9
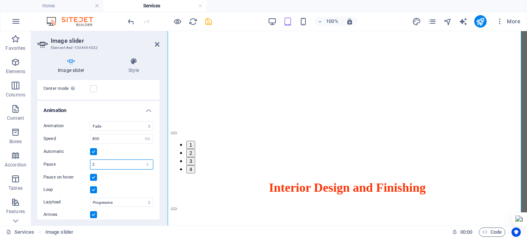
scroll to position [460, 0]
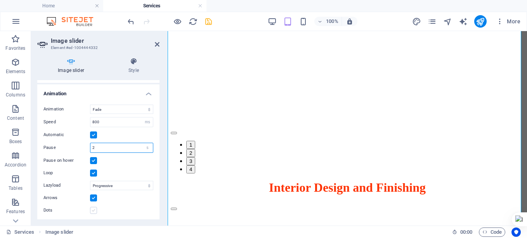
type input "2"
click at [93, 207] on label at bounding box center [93, 210] width 7 height 7
click at [0, 0] on input "Dots" at bounding box center [0, 0] width 0 height 0
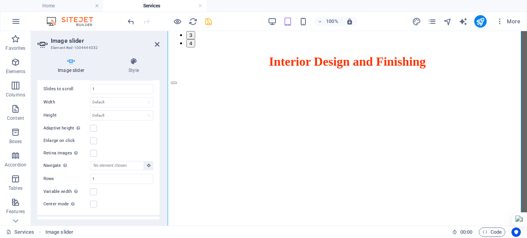
scroll to position [1768, 0]
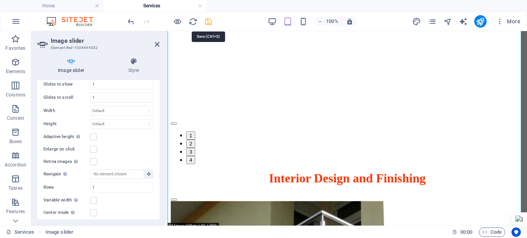
click at [209, 21] on icon "save" at bounding box center [208, 21] width 9 height 9
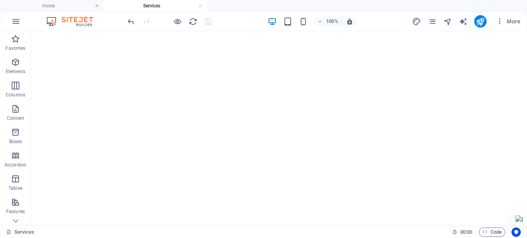
scroll to position [2856, 0]
drag, startPoint x: 526, startPoint y: 105, endPoint x: 558, endPoint y: 153, distance: 57.6
select select "ms"
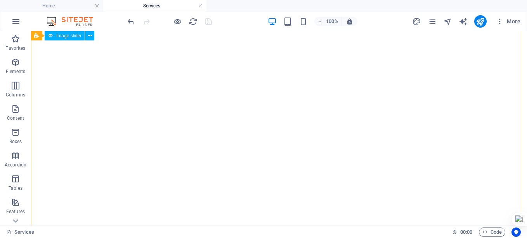
select select "s"
select select "progressive"
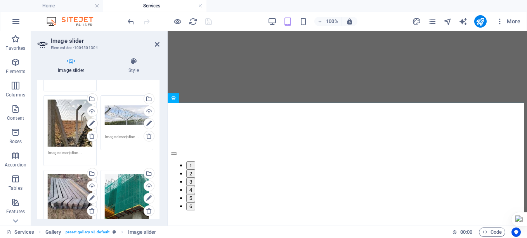
scroll to position [2059, 0]
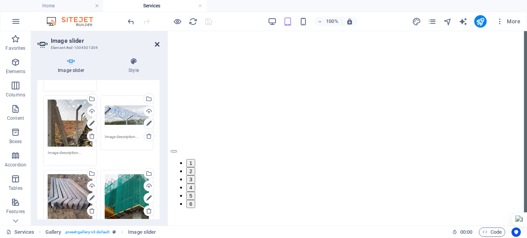
click at [156, 44] on icon at bounding box center [157, 44] width 5 height 6
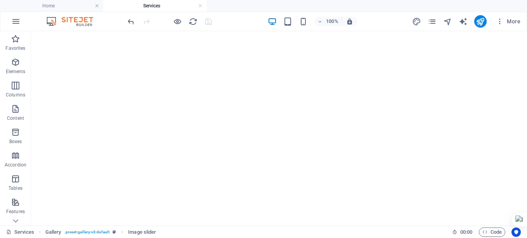
scroll to position [2856, 0]
select select "ms"
select select "s"
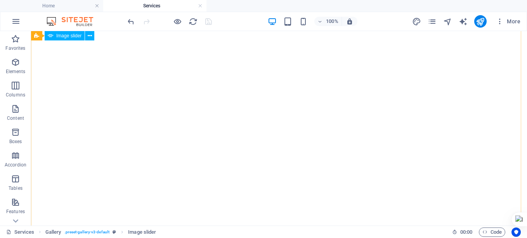
select select "progressive"
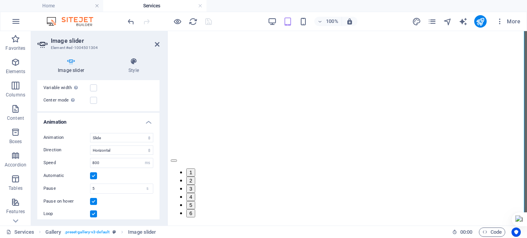
scroll to position [2177, 0]
click at [120, 133] on select "Slide Fade" at bounding box center [121, 137] width 63 height 9
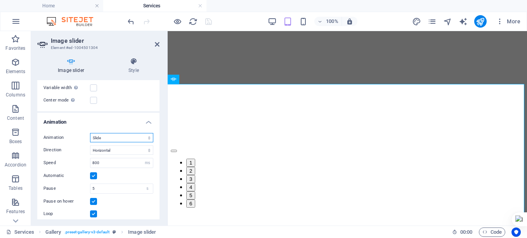
scroll to position [2059, 0]
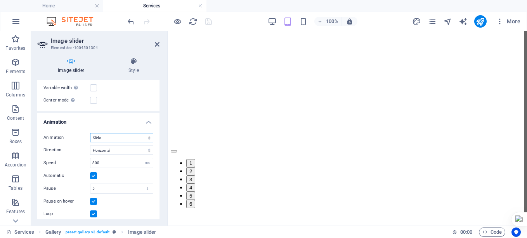
select select "fade"
click at [90, 133] on select "Slide Fade" at bounding box center [121, 137] width 63 height 9
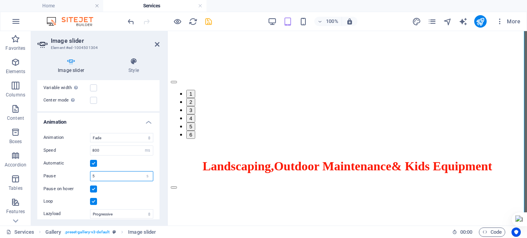
click at [105, 172] on input "5" at bounding box center [121, 175] width 63 height 9
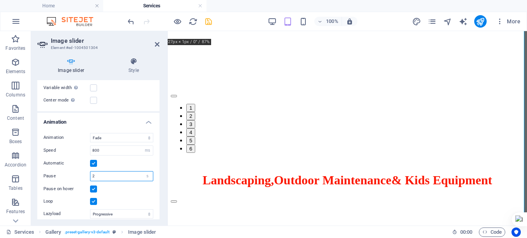
scroll to position [2108, 0]
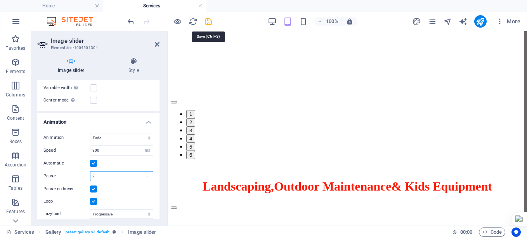
type input "2"
click at [207, 22] on icon "save" at bounding box center [208, 21] width 9 height 9
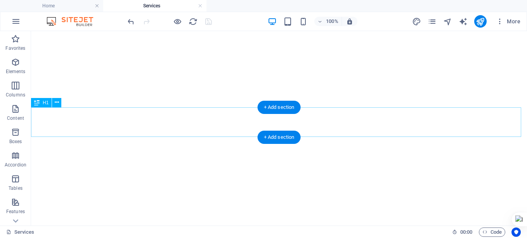
scroll to position [3180, 0]
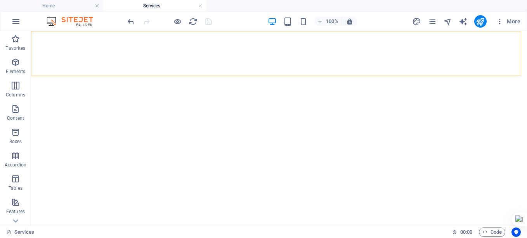
drag, startPoint x: 186, startPoint y: 59, endPoint x: 139, endPoint y: 125, distance: 81.0
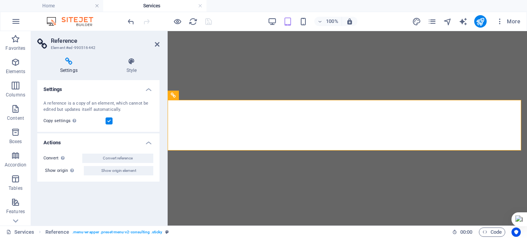
scroll to position [2818, 0]
click at [157, 44] on icon at bounding box center [157, 44] width 5 height 6
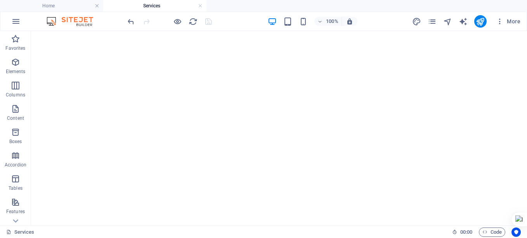
scroll to position [2762, 0]
select select "fade"
select select "ms"
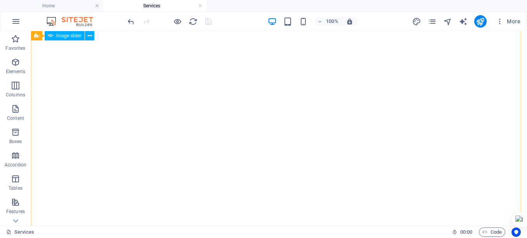
select select "s"
select select "progressive"
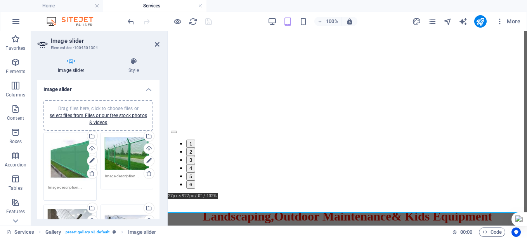
scroll to position [2246, 0]
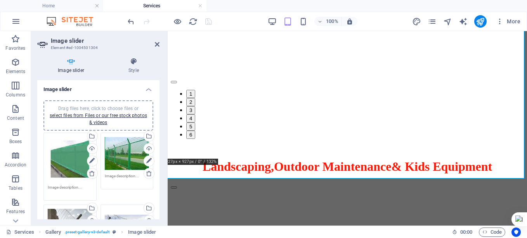
drag, startPoint x: 158, startPoint y: 102, endPoint x: 158, endPoint y: 112, distance: 10.1
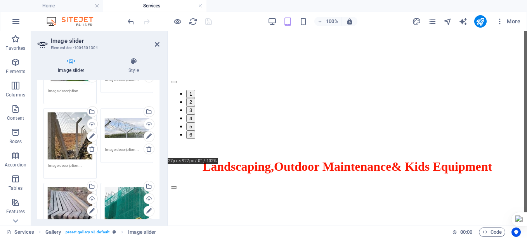
scroll to position [102, 0]
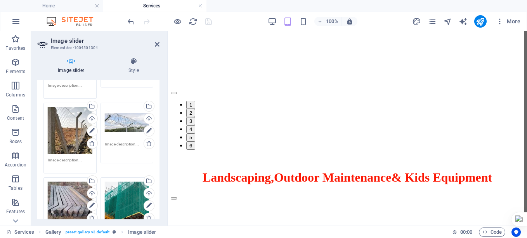
click at [120, 143] on textarea at bounding box center [127, 149] width 45 height 17
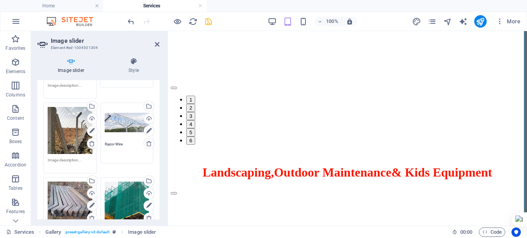
scroll to position [2128, 0]
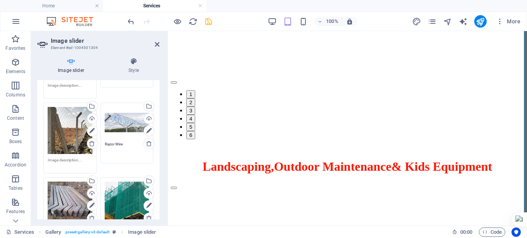
type textarea "Razor Wire"
click at [66, 158] on textarea at bounding box center [70, 163] width 45 height 12
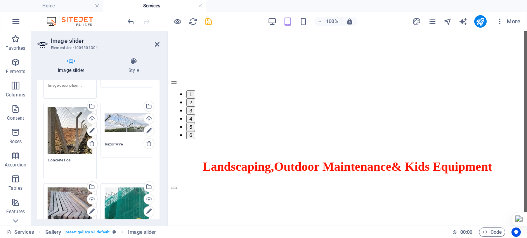
type textarea "Concrete Post"
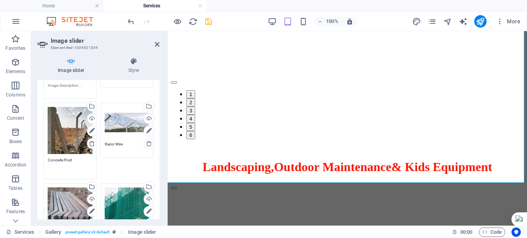
scroll to position [2246, 0]
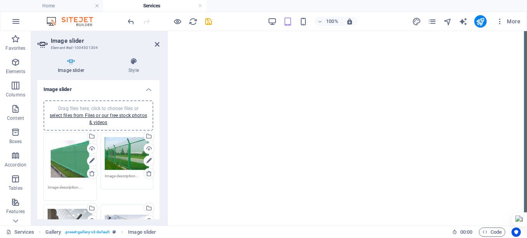
select select "fade"
select select "ms"
select select "s"
select select "progressive"
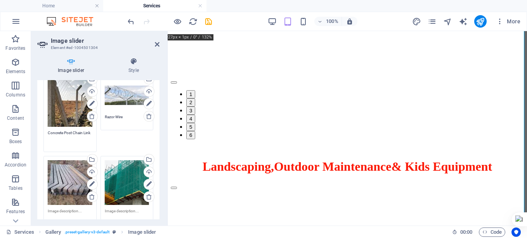
scroll to position [176, 0]
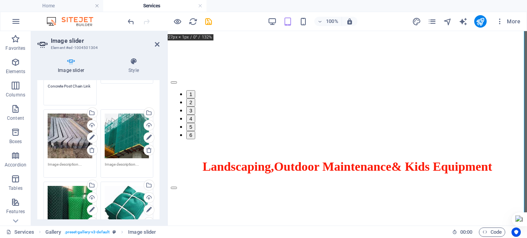
type textarea "Concrete Post Chain Link"
click at [118, 161] on textarea at bounding box center [127, 167] width 45 height 12
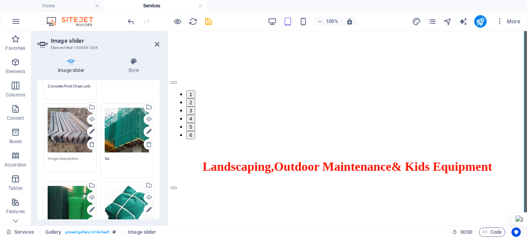
type textarea "S"
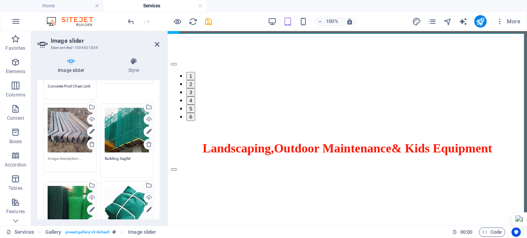
scroll to position [2128, 0]
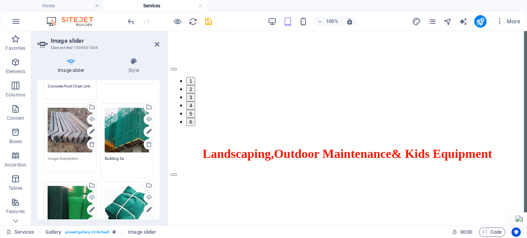
click at [125, 155] on textarea "Building Sa" at bounding box center [127, 163] width 45 height 17
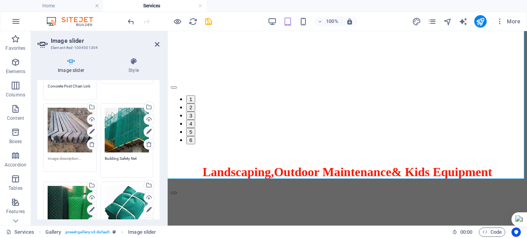
scroll to position [2246, 0]
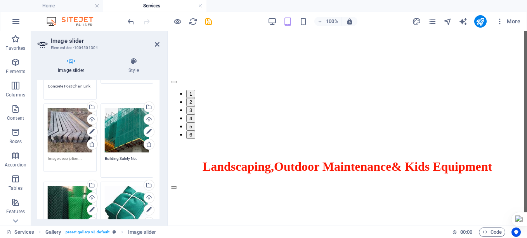
type textarea "Building Safety Net"
click at [73, 155] on textarea at bounding box center [70, 163] width 45 height 17
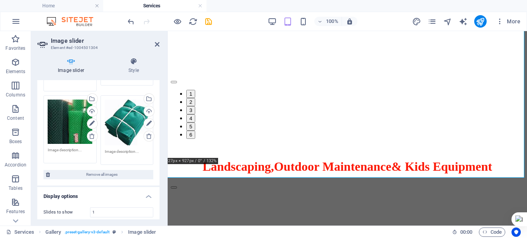
scroll to position [264, 0]
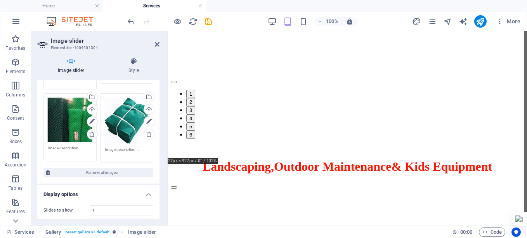
type textarea "Concrete Fence Post"
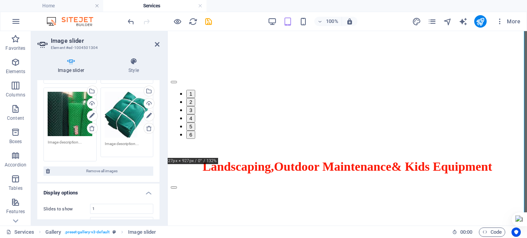
click at [73, 144] on textarea at bounding box center [70, 147] width 45 height 17
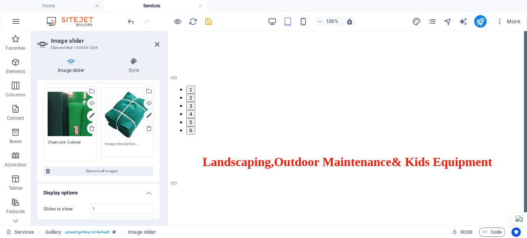
scroll to position [2128, 0]
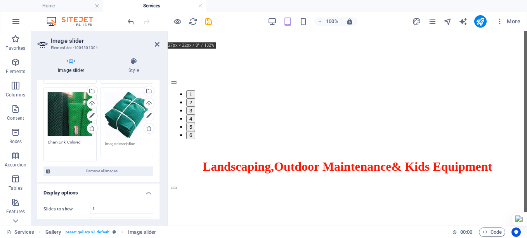
type textarea "Chain Link Colored"
drag, startPoint x: 157, startPoint y: 140, endPoint x: 158, endPoint y: 124, distance: 16.3
click at [158, 124] on div "Image slider Drag files here, click to choose files or select files from Files …" at bounding box center [98, 149] width 122 height 139
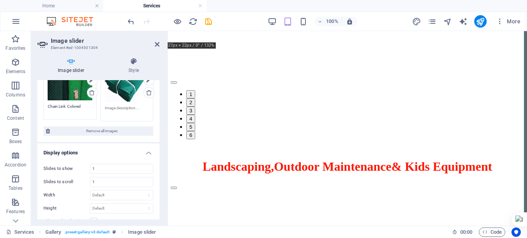
scroll to position [301, 0]
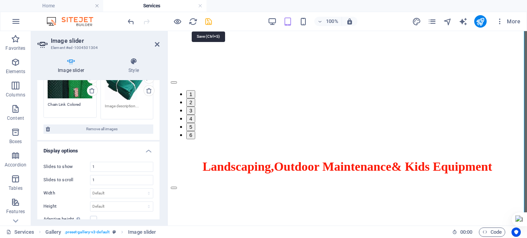
click at [209, 21] on icon "save" at bounding box center [208, 21] width 9 height 9
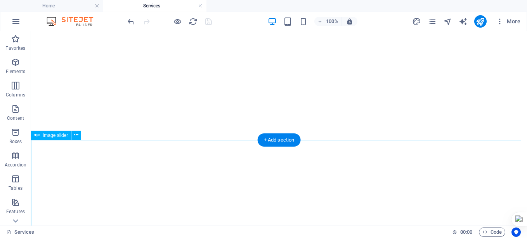
scroll to position [3163, 0]
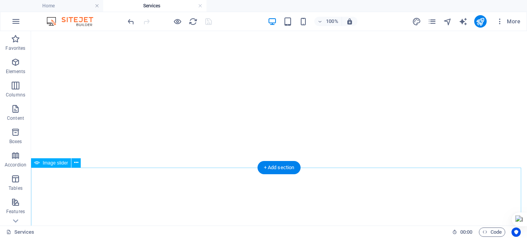
select select "ms"
select select "s"
select select "progressive"
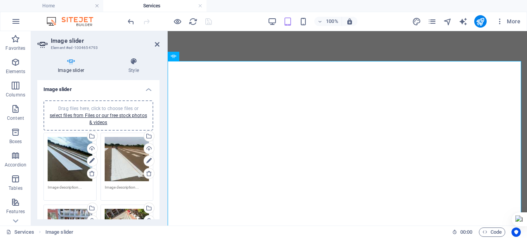
scroll to position [2458, 0]
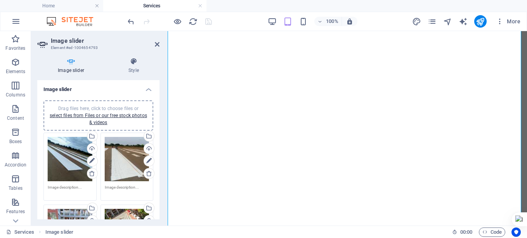
drag, startPoint x: 158, startPoint y: 95, endPoint x: 158, endPoint y: 109, distance: 13.6
click at [158, 109] on div "Image slider Drag files here, click to choose files or select files from Files …" at bounding box center [98, 149] width 122 height 139
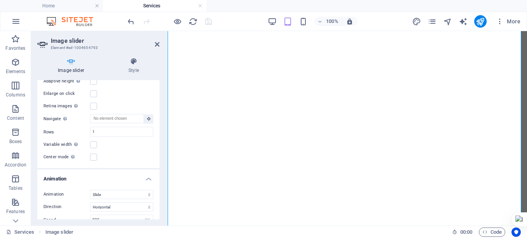
scroll to position [517, 0]
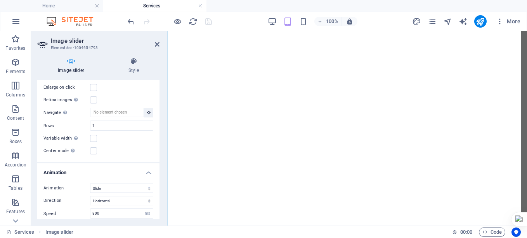
drag, startPoint x: 159, startPoint y: 95, endPoint x: 1, endPoint y: 164, distance: 172.4
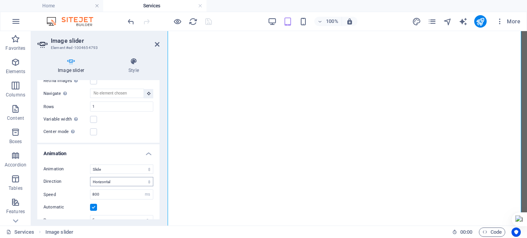
scroll to position [0, 0]
click at [120, 165] on select "Slide Fade" at bounding box center [121, 168] width 63 height 9
select select "fade"
click at [90, 164] on select "Slide Fade" at bounding box center [121, 168] width 63 height 9
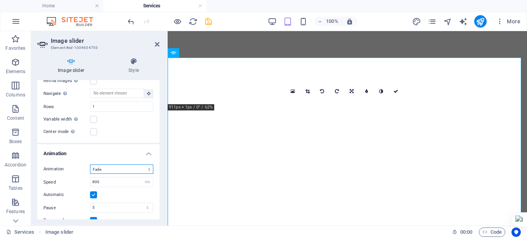
scroll to position [2557, 0]
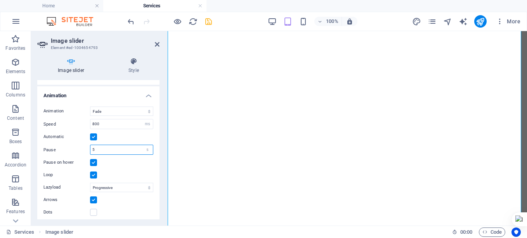
click at [105, 146] on input "5" at bounding box center [121, 149] width 63 height 9
type input "2"
click at [92, 209] on label at bounding box center [93, 212] width 7 height 7
click at [0, 0] on input "Dots" at bounding box center [0, 0] width 0 height 0
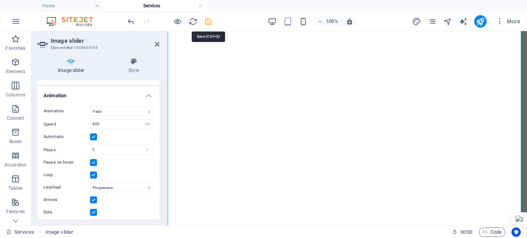
click at [208, 22] on icon "save" at bounding box center [208, 21] width 9 height 9
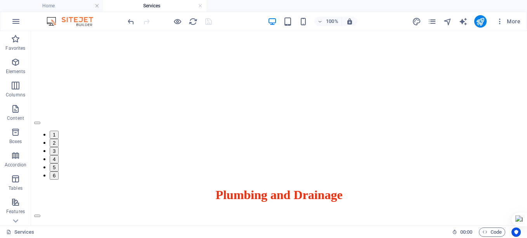
drag, startPoint x: 524, startPoint y: 144, endPoint x: 558, endPoint y: 212, distance: 76.9
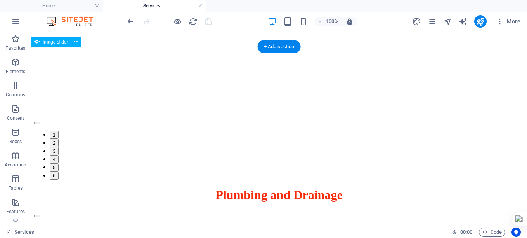
select select "ms"
select select "s"
select select "progressive"
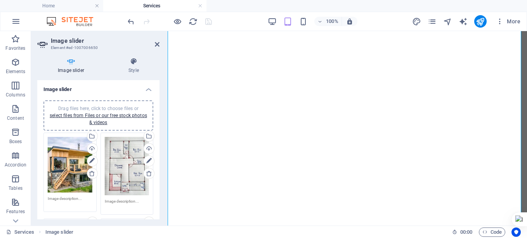
drag, startPoint x: 158, startPoint y: 94, endPoint x: 161, endPoint y: 116, distance: 21.6
click at [161, 116] on div "Image slider Style Image slider Drag files here, click to choose files or selec…" at bounding box center [98, 138] width 135 height 174
drag, startPoint x: 157, startPoint y: 103, endPoint x: 159, endPoint y: 112, distance: 8.8
click at [159, 112] on div "Image slider Drag files here, click to choose files or select files from Files …" at bounding box center [98, 149] width 122 height 139
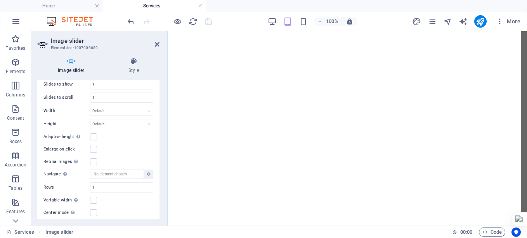
drag, startPoint x: 160, startPoint y: 179, endPoint x: 159, endPoint y: 194, distance: 14.8
click at [159, 194] on div "Image slider Style Image slider Drag files here, click to choose files or selec…" at bounding box center [98, 138] width 135 height 174
drag, startPoint x: 158, startPoint y: 171, endPoint x: 158, endPoint y: 193, distance: 21.8
click at [158, 193] on div "Image slider Drag files here, click to choose files or select files from Files …" at bounding box center [98, 149] width 122 height 139
drag, startPoint x: 158, startPoint y: 171, endPoint x: 158, endPoint y: 188, distance: 17.9
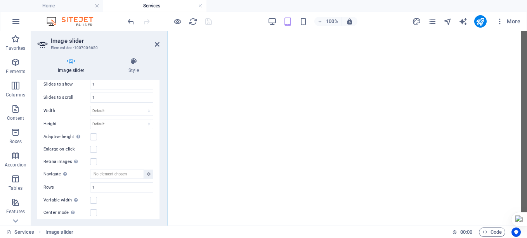
click at [158, 188] on div "Image slider Drag files here, click to choose files or select files from Files …" at bounding box center [98, 149] width 122 height 139
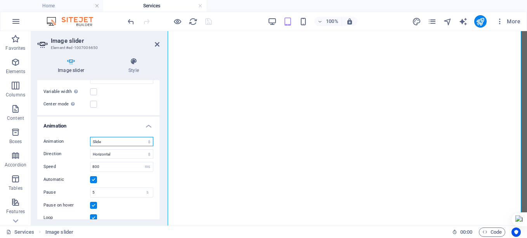
click at [118, 139] on select "Slide Fade" at bounding box center [121, 141] width 63 height 9
select select "fade"
click at [90, 137] on select "Slide Fade" at bounding box center [121, 141] width 63 height 9
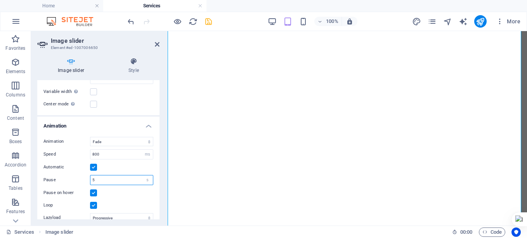
click at [113, 175] on input "5" at bounding box center [121, 179] width 63 height 9
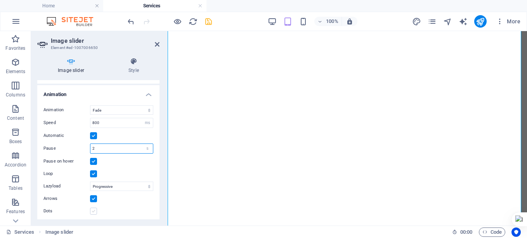
type input "2"
click at [93, 207] on label at bounding box center [93, 210] width 7 height 7
click at [0, 0] on input "Dots" at bounding box center [0, 0] width 0 height 0
click at [207, 20] on icon "save" at bounding box center [208, 21] width 9 height 9
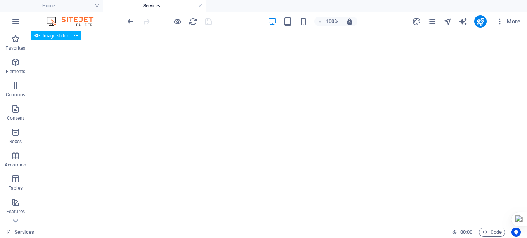
scroll to position [5283, 0]
select select "ms"
select select "s"
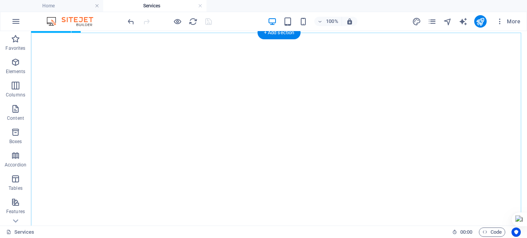
select select "progressive"
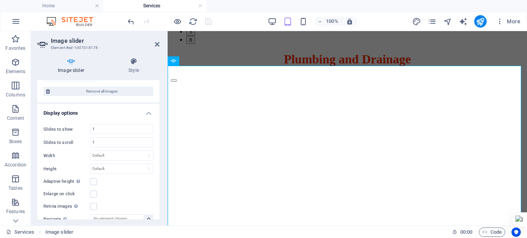
scroll to position [3954, 0]
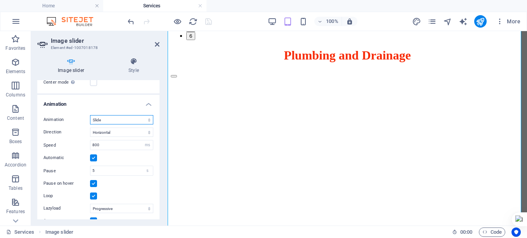
click at [116, 119] on select "Slide Fade" at bounding box center [121, 119] width 63 height 9
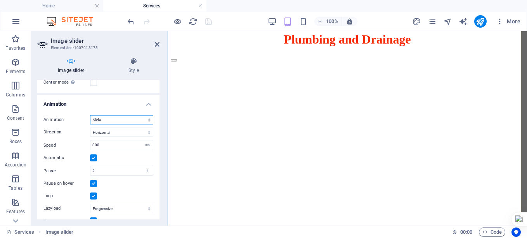
select select "fade"
click at [90, 115] on select "Slide Fade" at bounding box center [121, 119] width 63 height 9
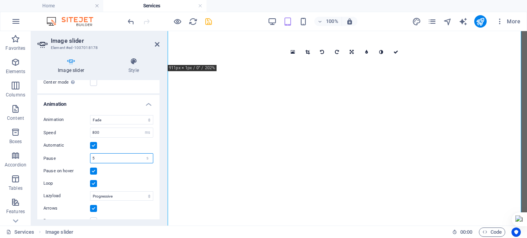
click at [119, 158] on input "5" at bounding box center [121, 157] width 63 height 9
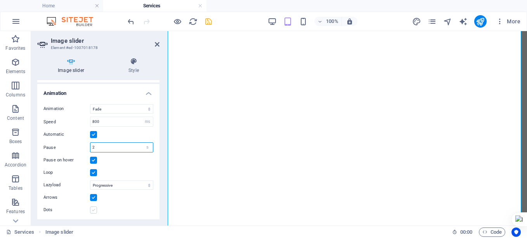
type input "2"
click at [94, 209] on label at bounding box center [93, 209] width 7 height 7
click at [0, 0] on input "Dots" at bounding box center [0, 0] width 0 height 0
click at [209, 23] on icon "save" at bounding box center [208, 21] width 9 height 9
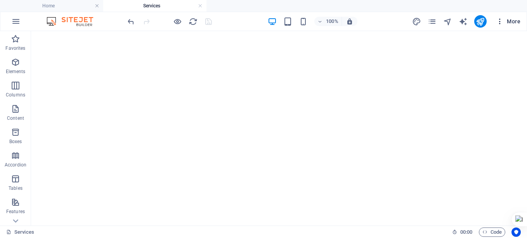
scroll to position [5139, 0]
click at [502, 20] on icon "button" at bounding box center [500, 21] width 8 height 8
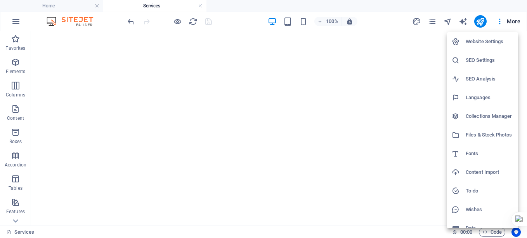
scroll to position [5302, 0]
click at [482, 56] on h6 "SEO Settings" at bounding box center [490, 60] width 48 height 9
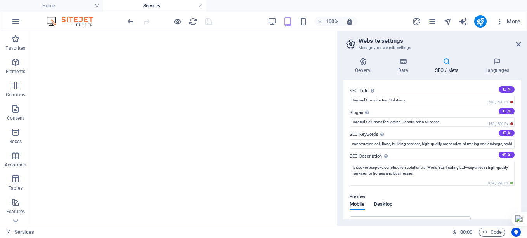
scroll to position [3608, 0]
click at [388, 204] on span "Desktop" at bounding box center [383, 204] width 19 height 11
click at [425, 195] on div "Preview" at bounding box center [432, 196] width 165 height 9
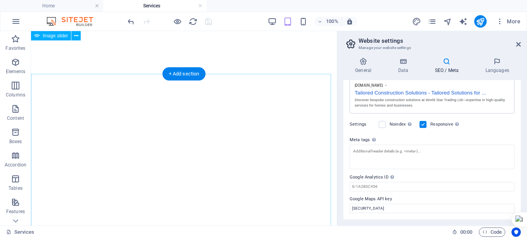
scroll to position [3508, 0]
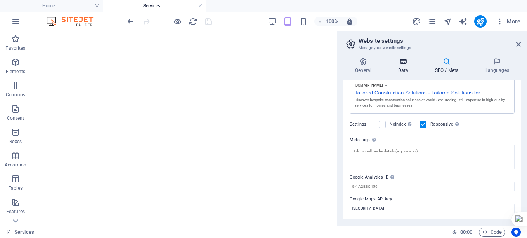
click at [404, 63] on icon at bounding box center [403, 61] width 34 height 8
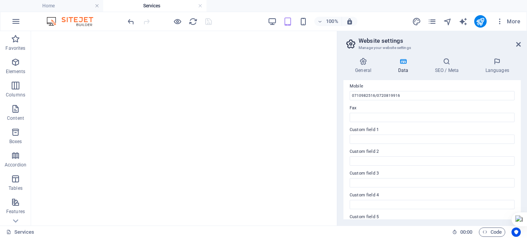
scroll to position [3559, 0]
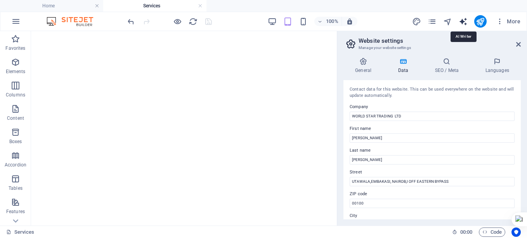
click at [466, 22] on icon "text_generator" at bounding box center [463, 21] width 9 height 9
select select "English"
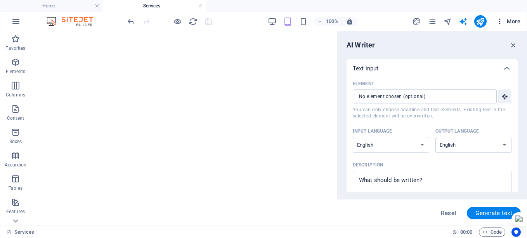
click at [499, 22] on icon "button" at bounding box center [500, 21] width 8 height 8
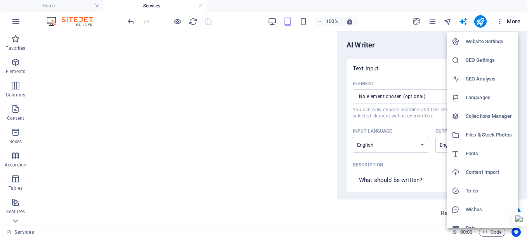
click at [491, 60] on h6 "SEO Settings" at bounding box center [490, 60] width 48 height 9
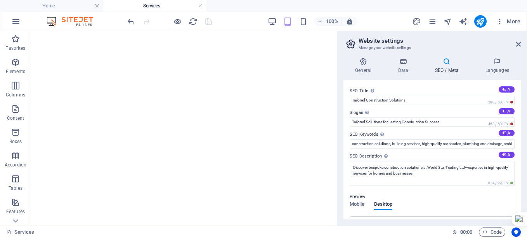
click at [448, 64] on icon at bounding box center [446, 61] width 47 height 8
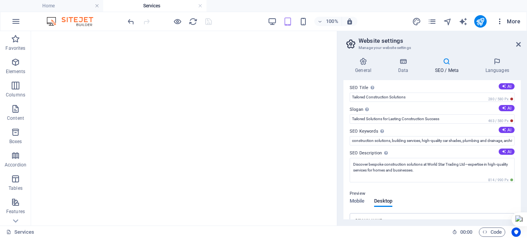
click at [500, 20] on icon "button" at bounding box center [500, 21] width 8 height 8
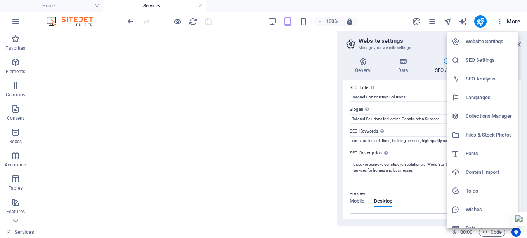
click at [487, 80] on h6 "SEO Analysis" at bounding box center [490, 78] width 48 height 9
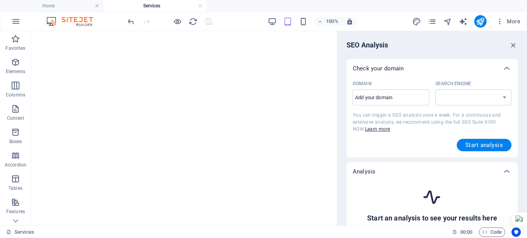
select select "google.com"
click at [405, 97] on input "Domain ​" at bounding box center [391, 97] width 77 height 12
type input "worlstartrading.co.ke"
click at [468, 144] on span "Start analysis" at bounding box center [485, 145] width 38 height 6
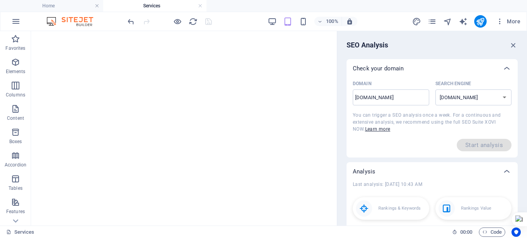
drag, startPoint x: 528, startPoint y: 77, endPoint x: 527, endPoint y: 103, distance: 26.4
click at [527, 103] on html "WORLD STAR TRADING LTD Home Services Favorites Elements Columns Content Boxes A…" at bounding box center [263, 119] width 527 height 238
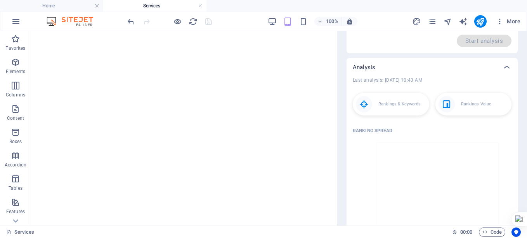
scroll to position [112, 0]
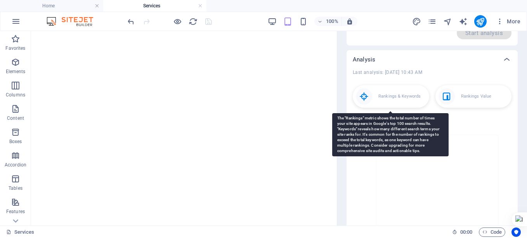
click at [391, 95] on p "Rankings & Keywords" at bounding box center [400, 96] width 42 height 8
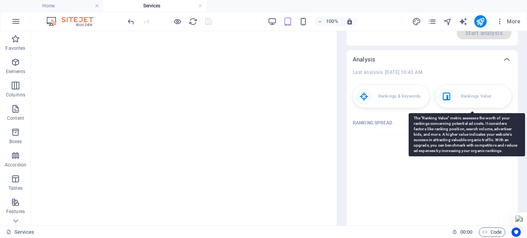
click at [465, 95] on p "Rankings Value" at bounding box center [476, 96] width 30 height 8
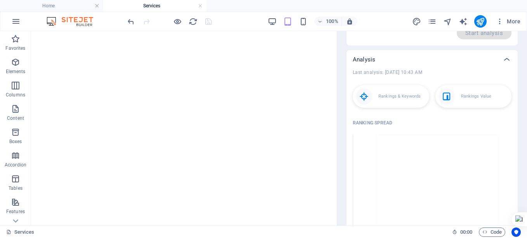
scroll to position [3608, 0]
drag, startPoint x: 527, startPoint y: 113, endPoint x: 526, endPoint y: 148, distance: 34.6
click at [526, 148] on html "WORLD STAR TRADING LTD Home Services Favorites Elements Columns Content Boxes A…" at bounding box center [263, 119] width 527 height 238
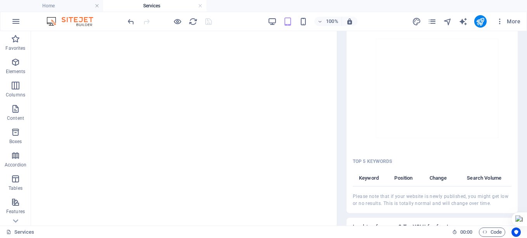
scroll to position [358, 0]
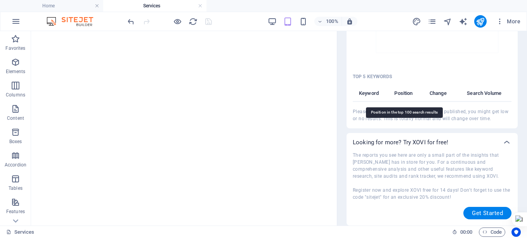
click at [402, 94] on th "Position" at bounding box center [406, 95] width 28 height 13
click at [370, 94] on th "Keyword" at bounding box center [372, 95] width 38 height 13
click at [486, 214] on span "Get Started" at bounding box center [487, 213] width 31 height 6
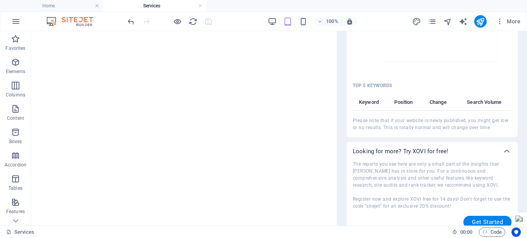
scroll to position [392, 0]
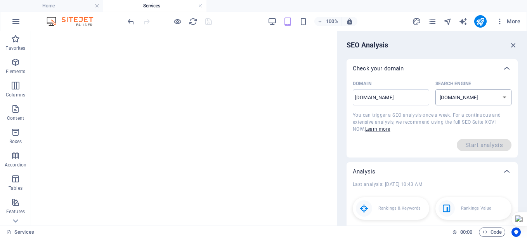
click at [475, 100] on select "google.de google.at google.es google.co.uk google.fr google.it google.ch google…" at bounding box center [474, 97] width 77 height 16
select select "bing.com"
click at [436, 89] on select "google.de google.at google.es google.co.uk google.fr google.it google.ch google…" at bounding box center [474, 97] width 77 height 16
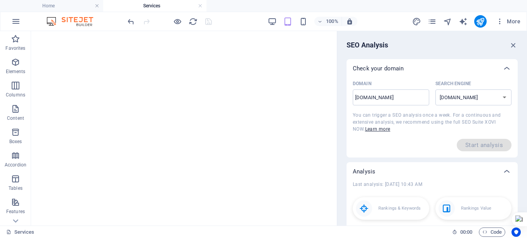
click at [436, 145] on div "Start analysis" at bounding box center [432, 145] width 159 height 12
click at [374, 127] on link "Learn more" at bounding box center [377, 128] width 25 height 5
click at [56, 5] on h4 "Home" at bounding box center [51, 6] width 103 height 9
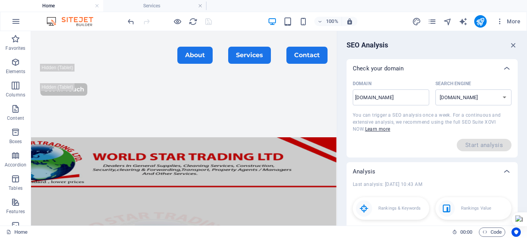
scroll to position [0, 0]
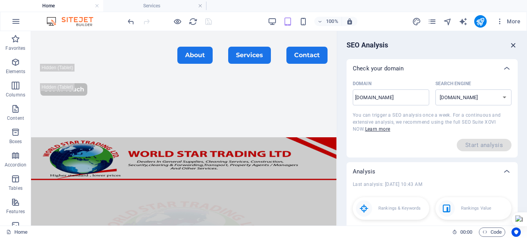
click at [510, 44] on icon "button" at bounding box center [514, 45] width 9 height 9
